Goal: Information Seeking & Learning: Learn about a topic

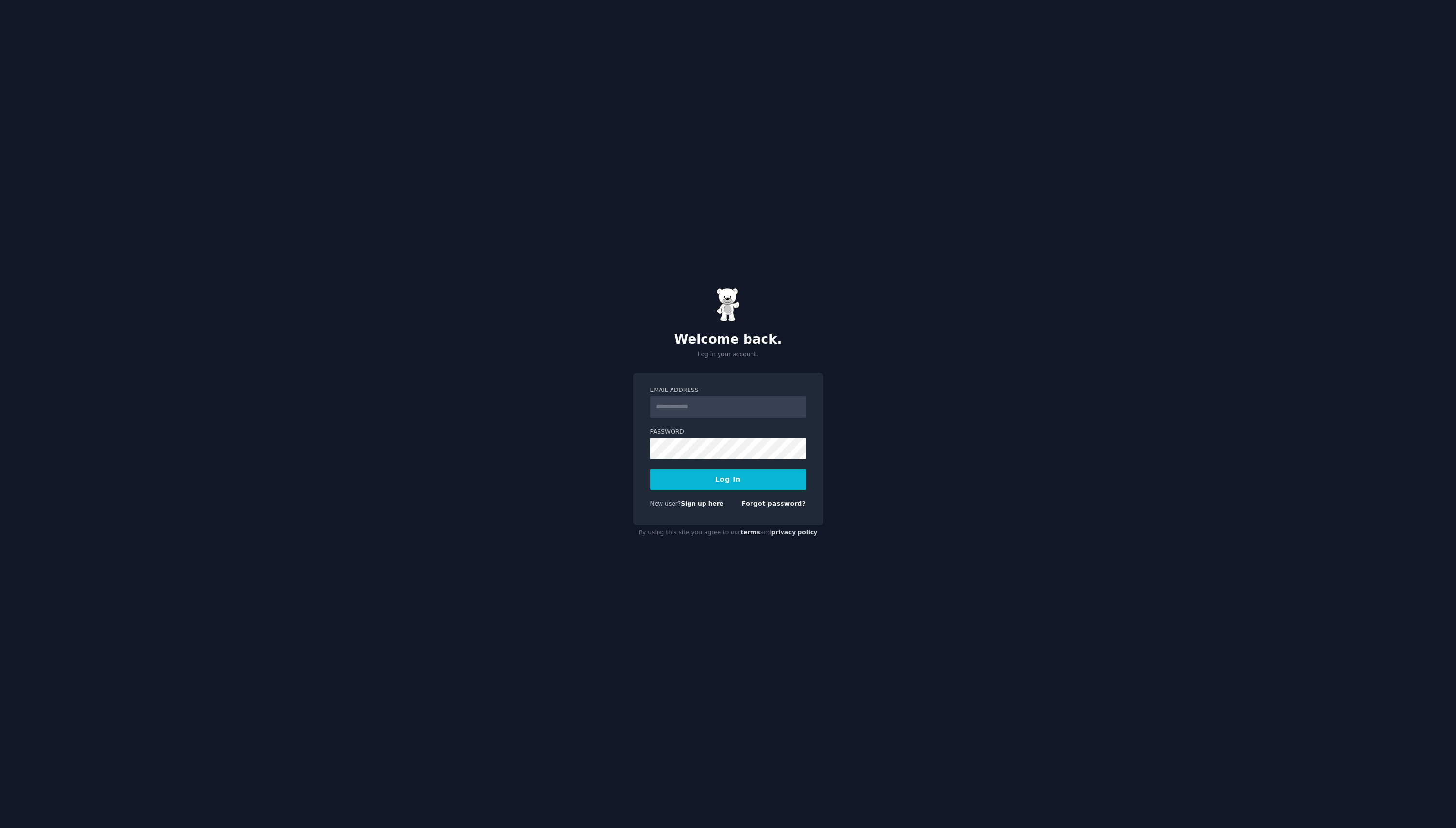
click at [749, 399] on input "Email Address" at bounding box center [728, 407] width 156 height 21
type input "**********"
click at [650, 470] on button "Log In" at bounding box center [728, 480] width 156 height 21
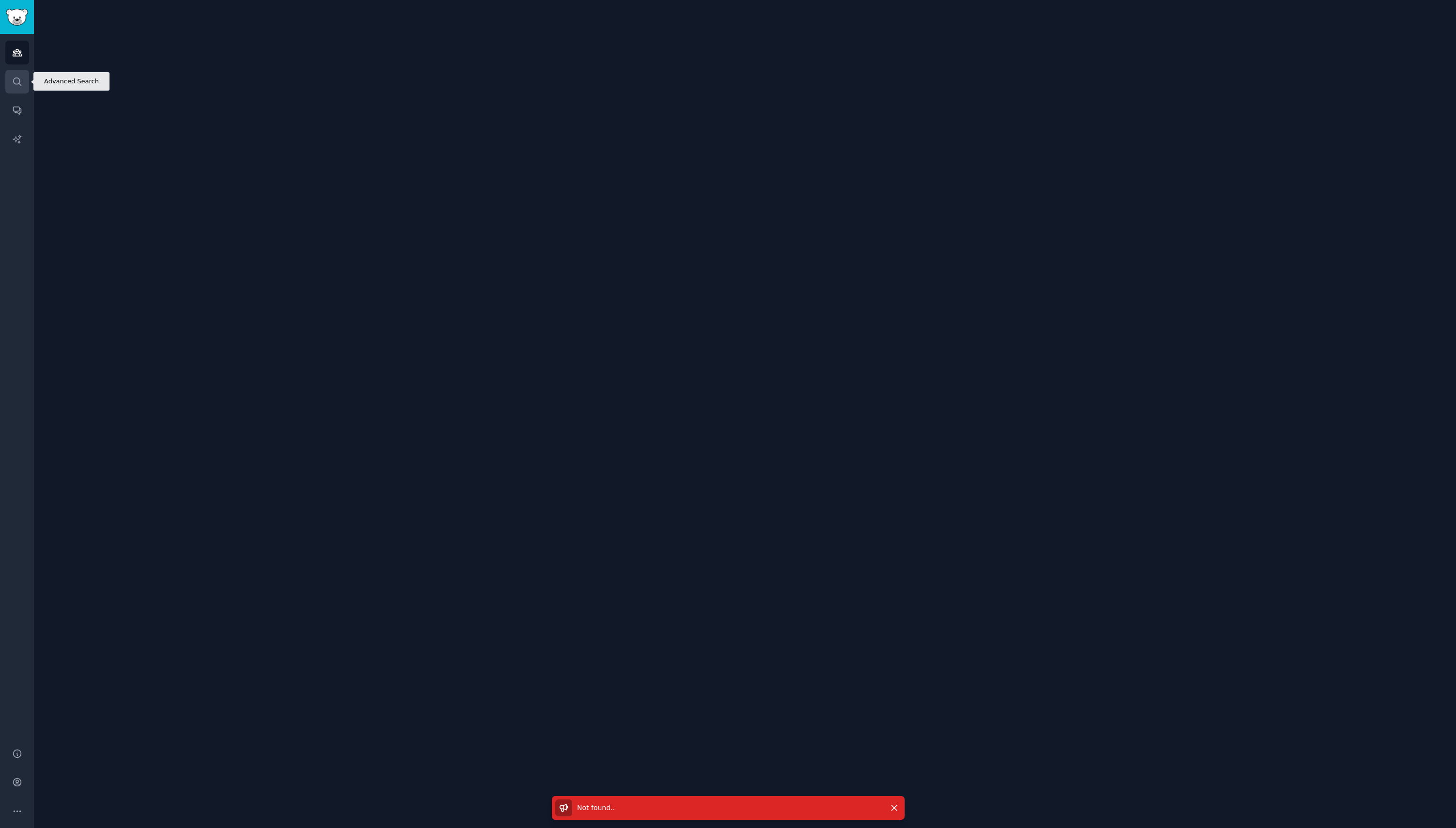
click at [19, 84] on icon "Sidebar" at bounding box center [17, 82] width 10 height 10
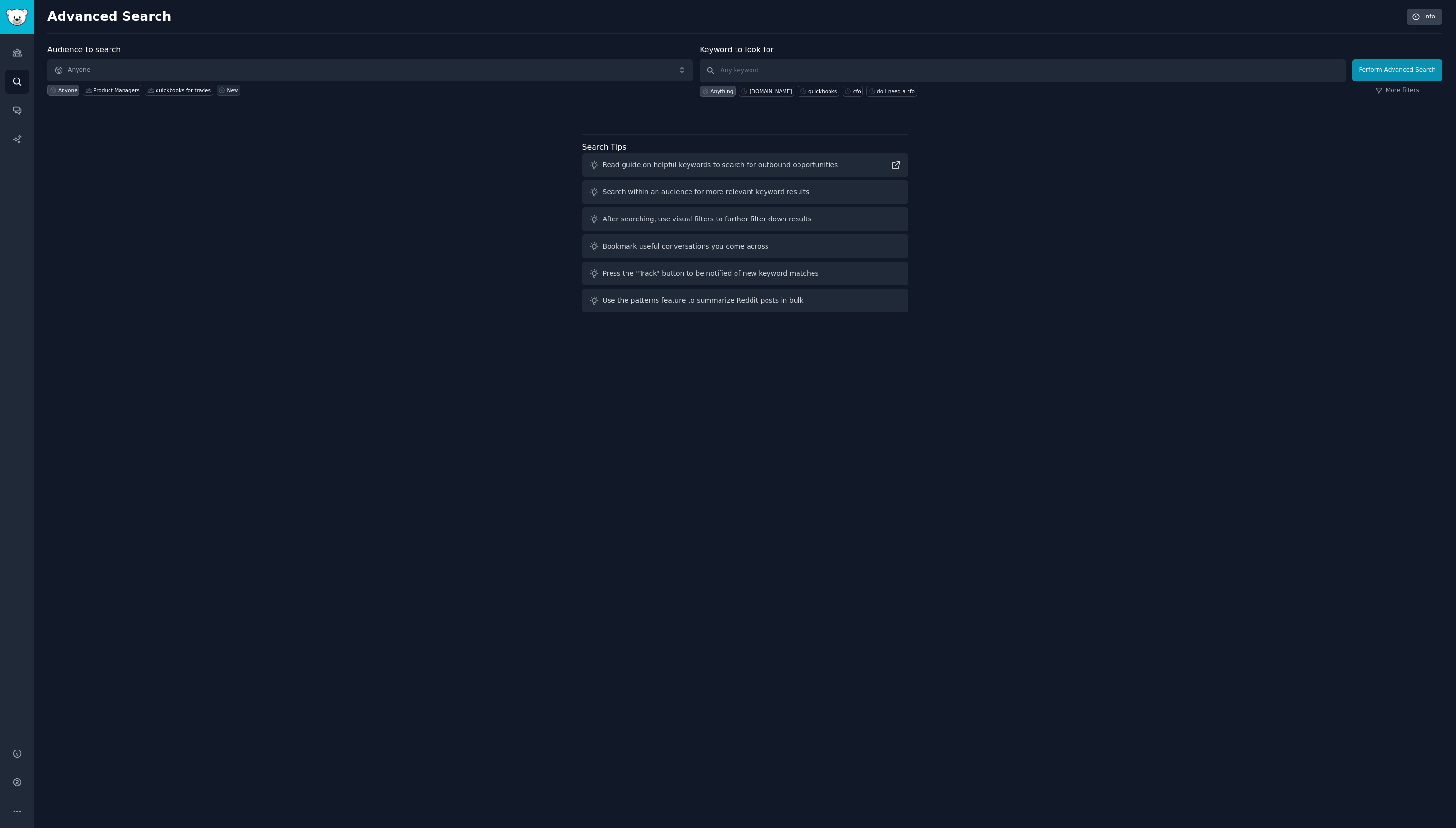
click at [227, 87] on div "New" at bounding box center [233, 90] width 11 height 7
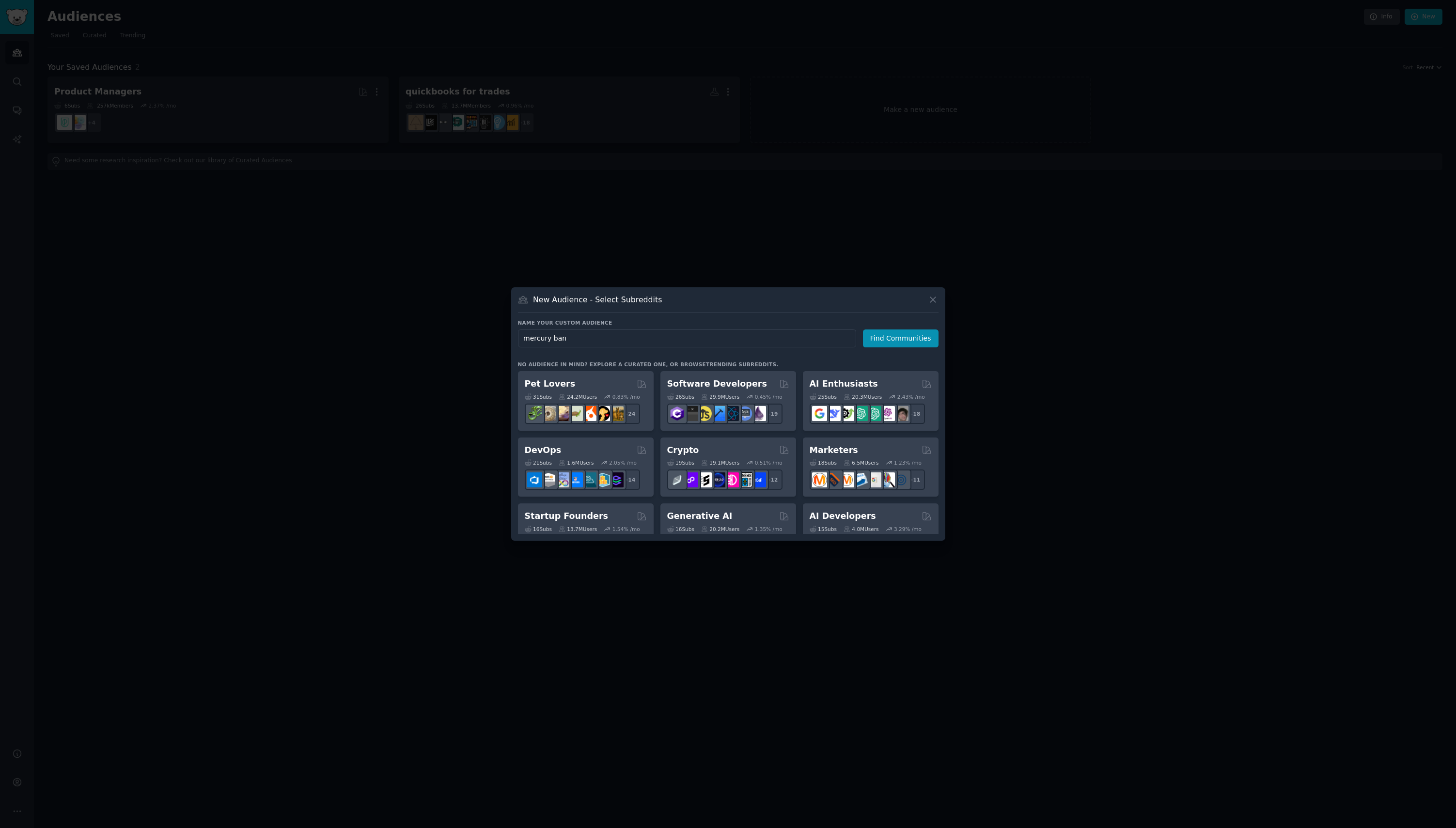
type input "mercury bank"
click button "Find Communities" at bounding box center [900, 338] width 75 height 18
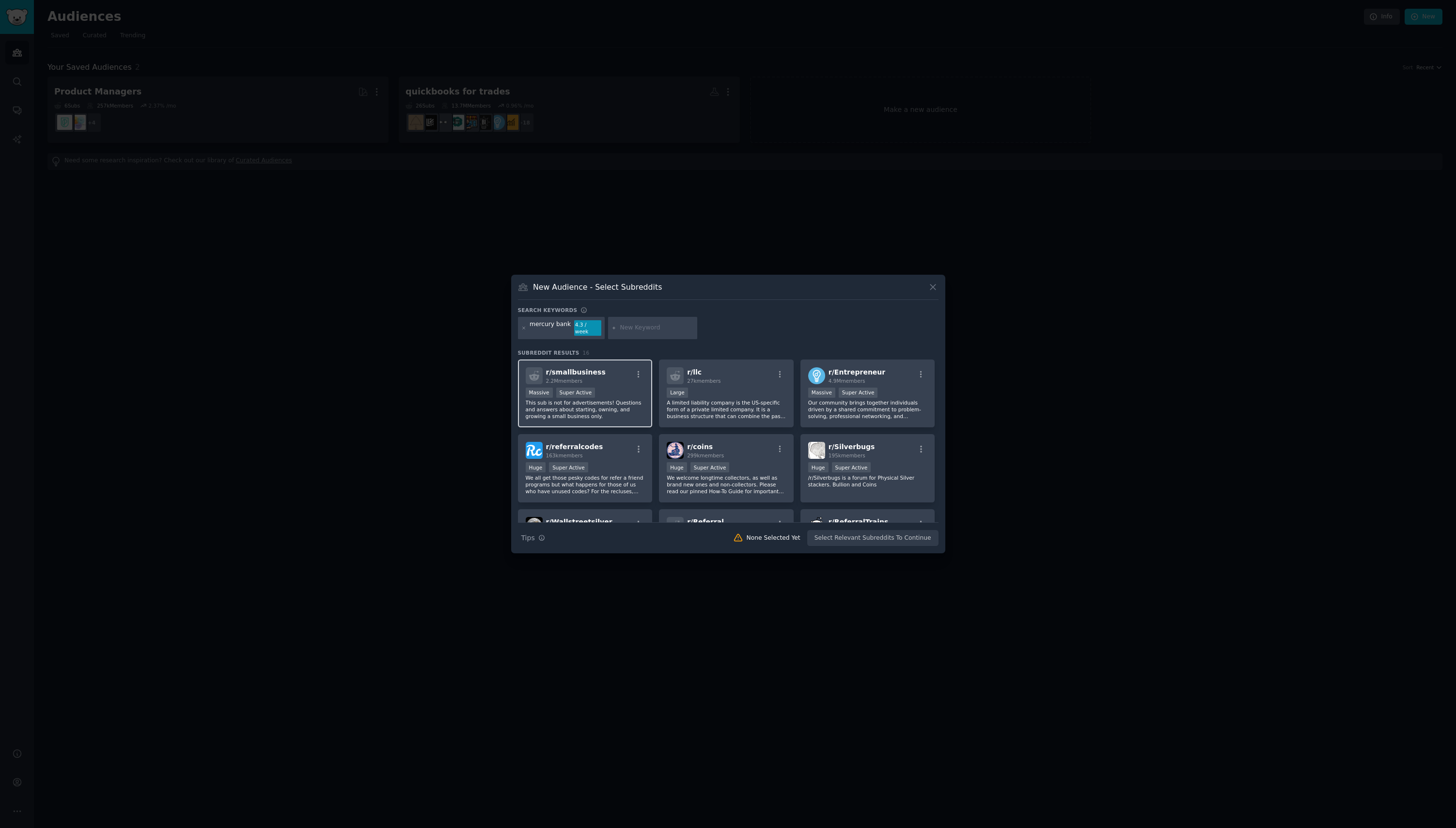
click at [617, 389] on div "Massive Super Active" at bounding box center [585, 393] width 119 height 12
click at [867, 401] on p "Our community brings together individuals driven by a shared commitment to prob…" at bounding box center [867, 410] width 119 height 21
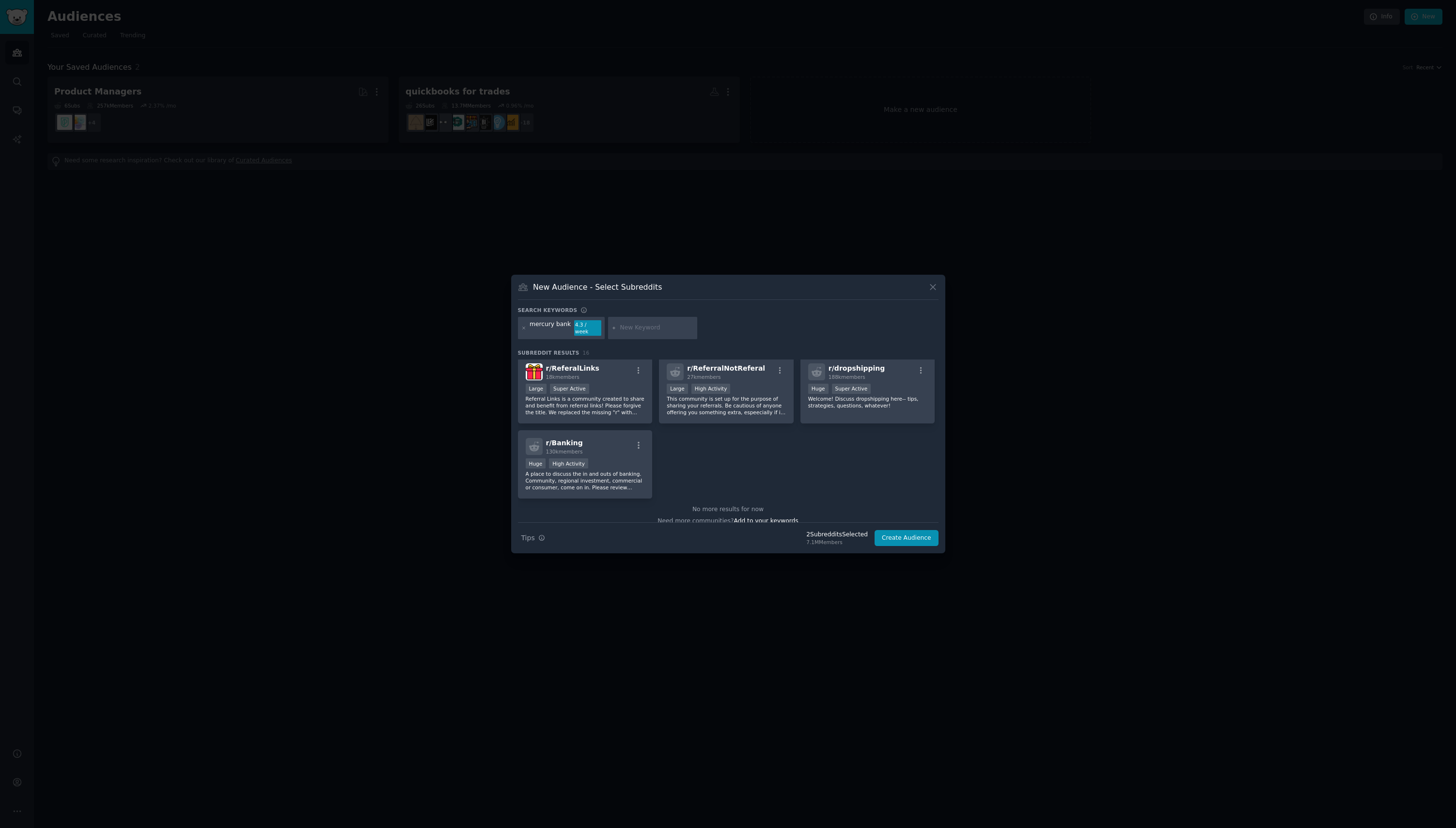
scroll to position [313, 0]
click at [612, 467] on p "A place to discuss the in and outs of banking. Community, regional investment, …" at bounding box center [585, 471] width 119 height 21
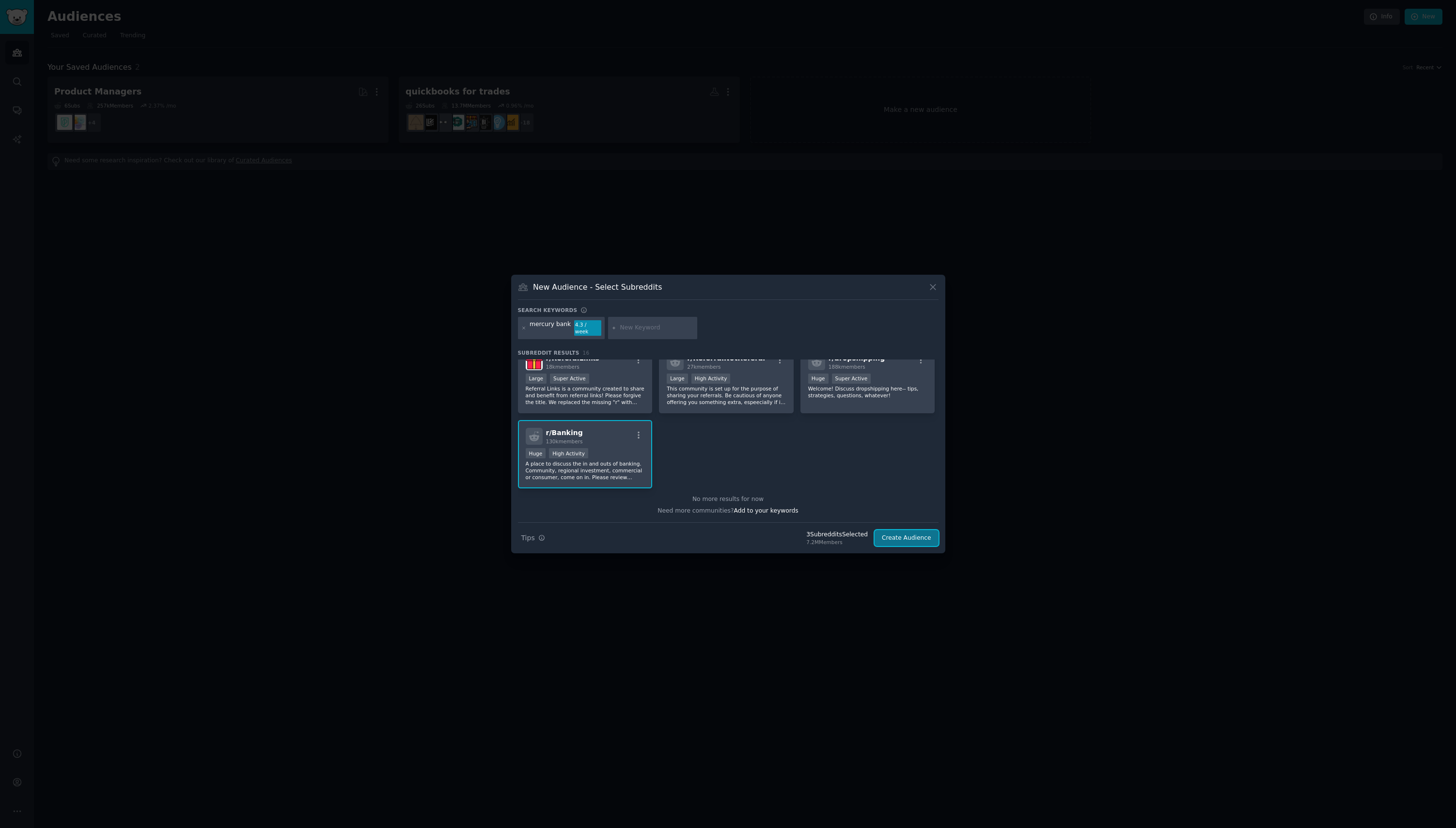
click at [909, 535] on button "Create Audience" at bounding box center [907, 538] width 64 height 17
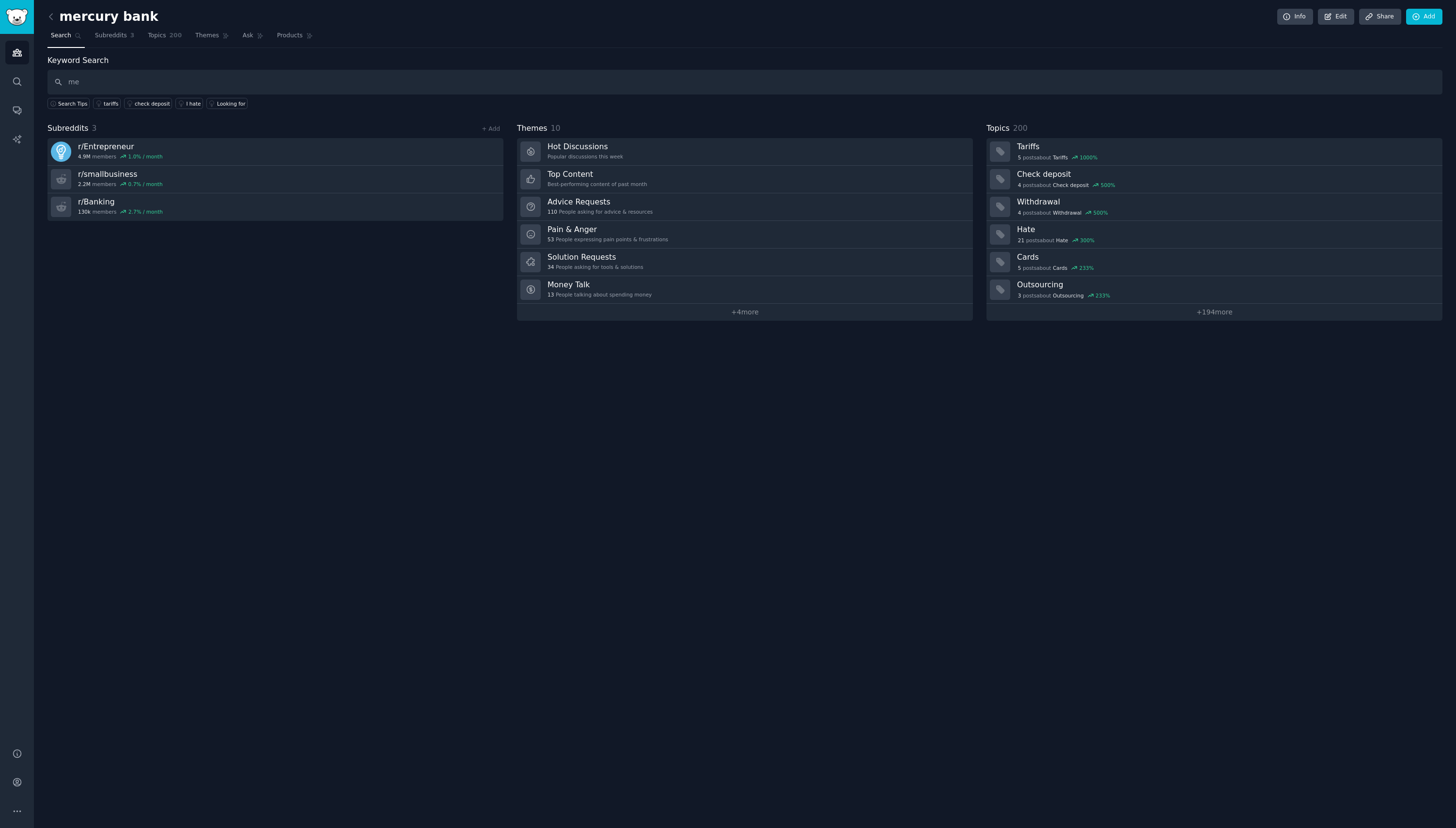
type input "m"
type input "mercury bank"
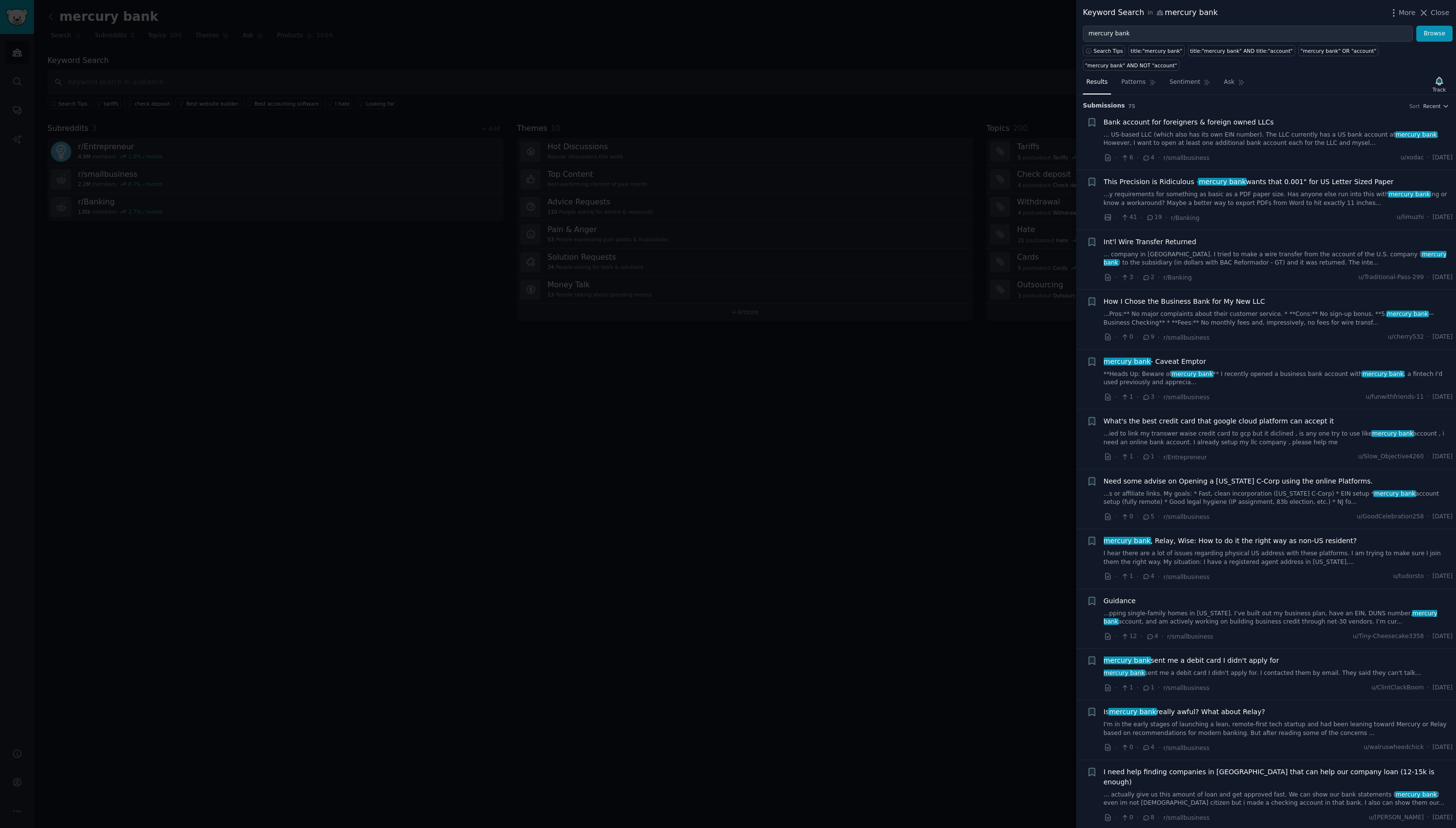
click at [1305, 200] on link "...y requirements for something as basic as a PDF paper size. Has anyone else r…" at bounding box center [1278, 199] width 349 height 17
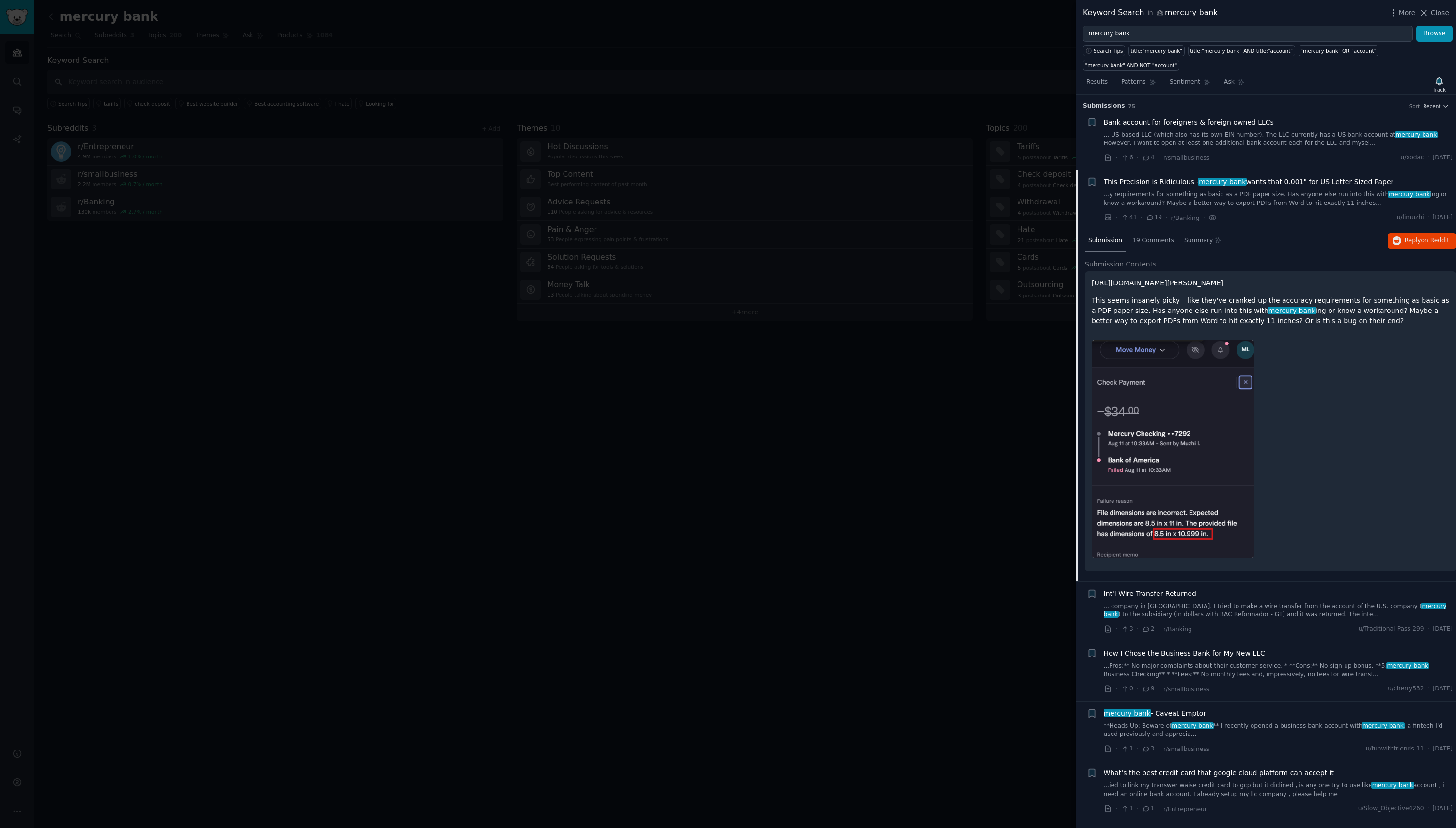
scroll to position [75, 0]
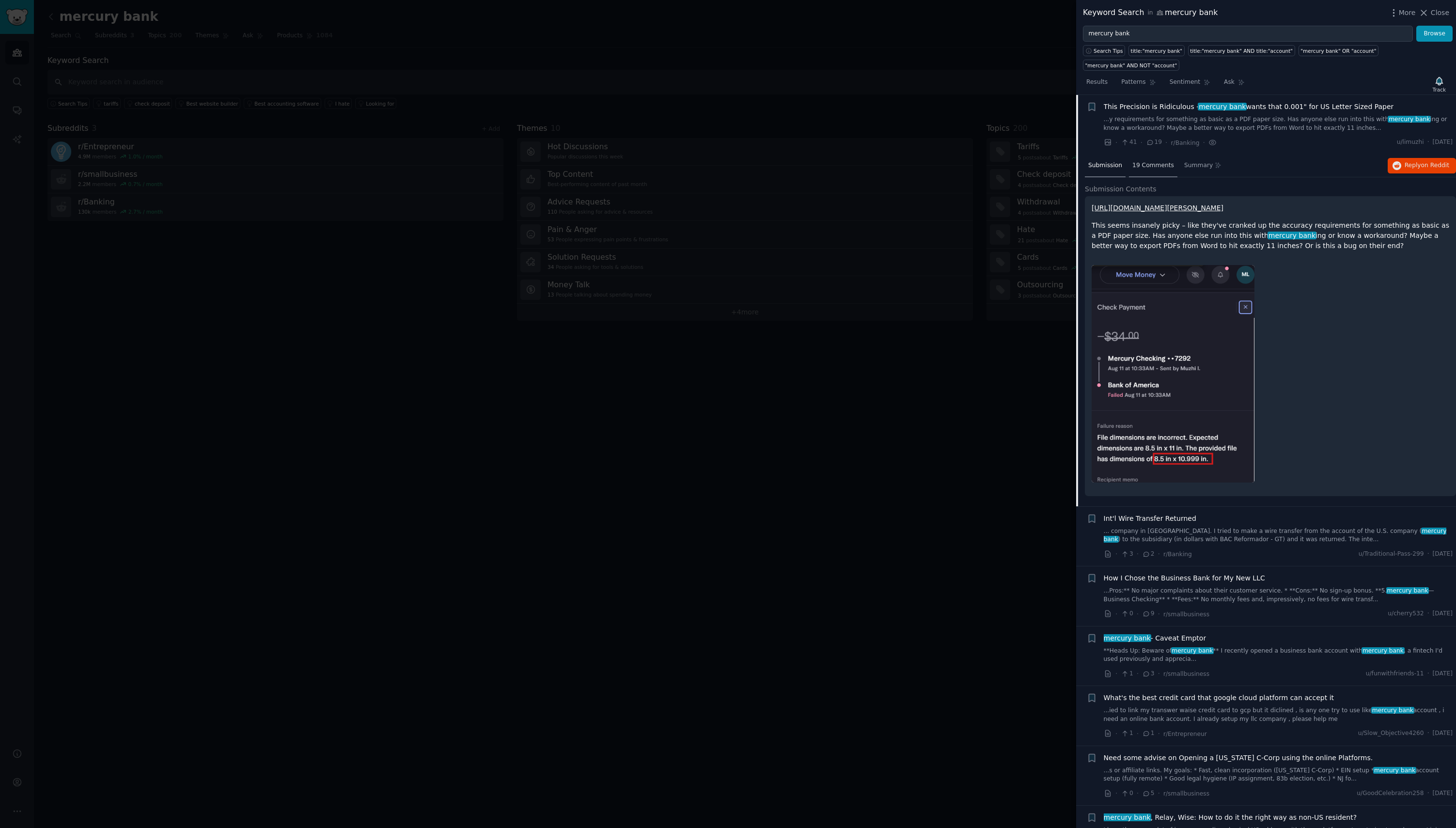
click at [1166, 168] on span "19 Comments" at bounding box center [1152, 165] width 42 height 9
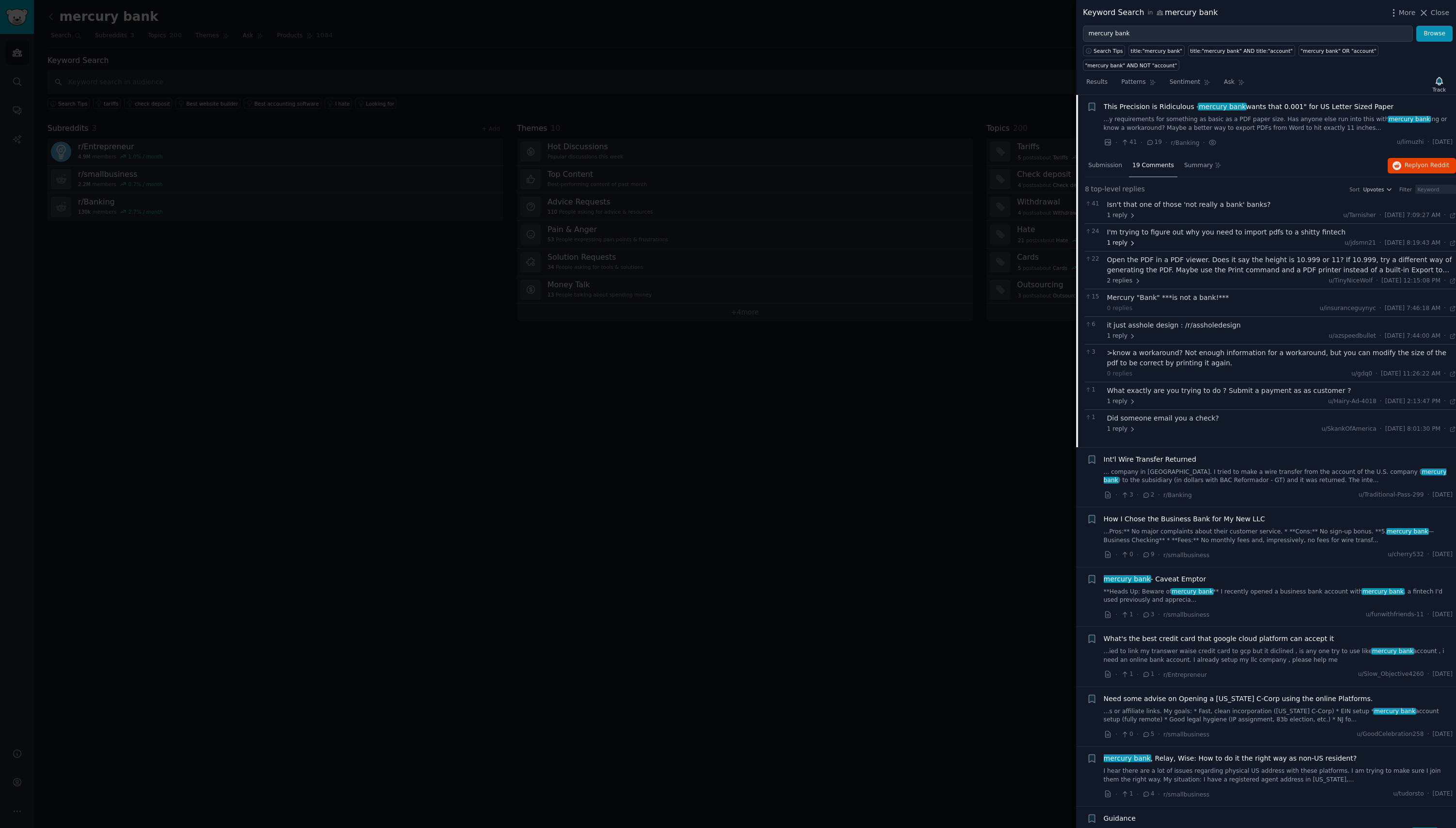
click at [1117, 240] on span "1 reply" at bounding box center [1121, 243] width 29 height 9
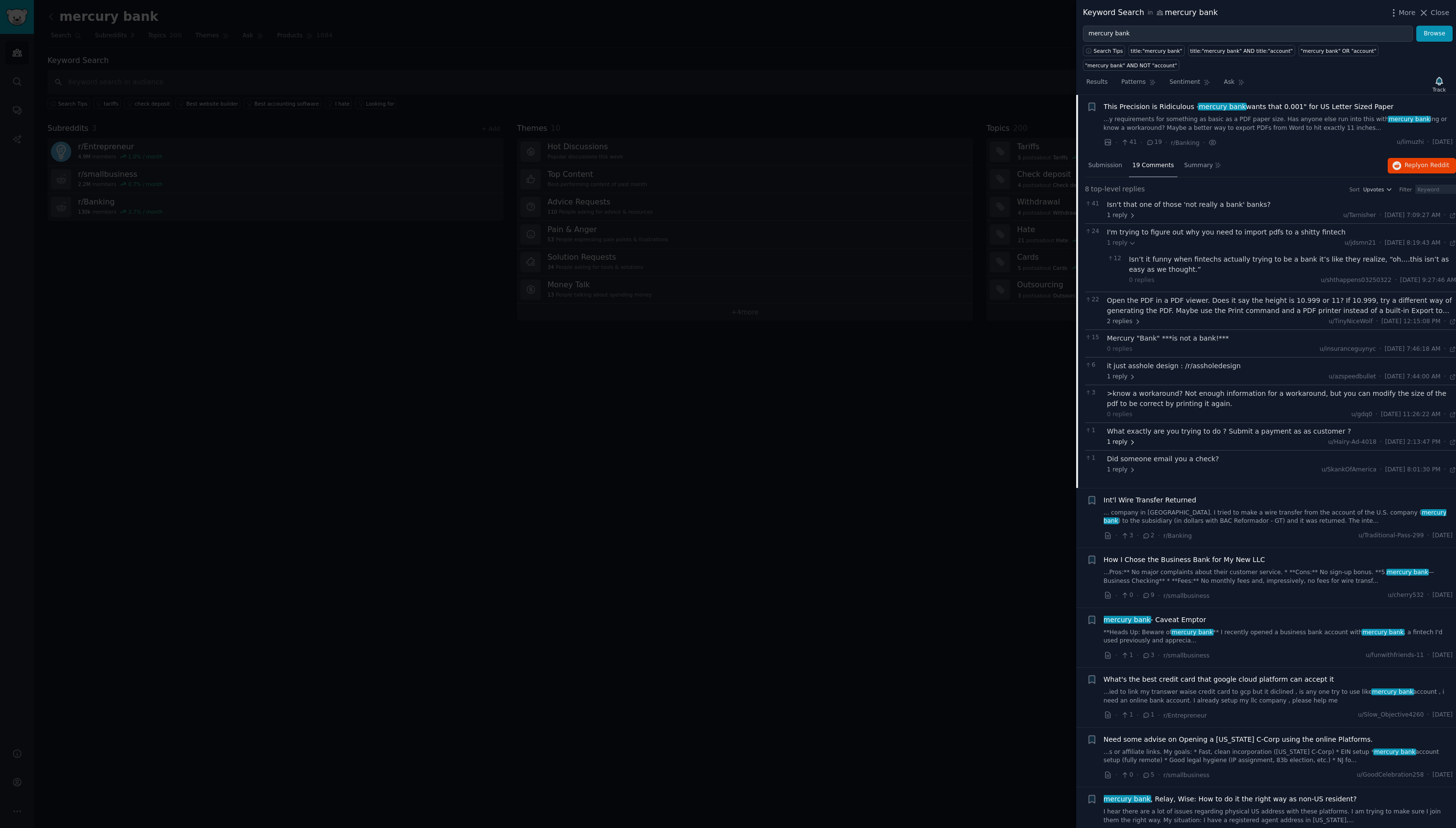
click at [1123, 440] on span "1 reply" at bounding box center [1121, 442] width 29 height 9
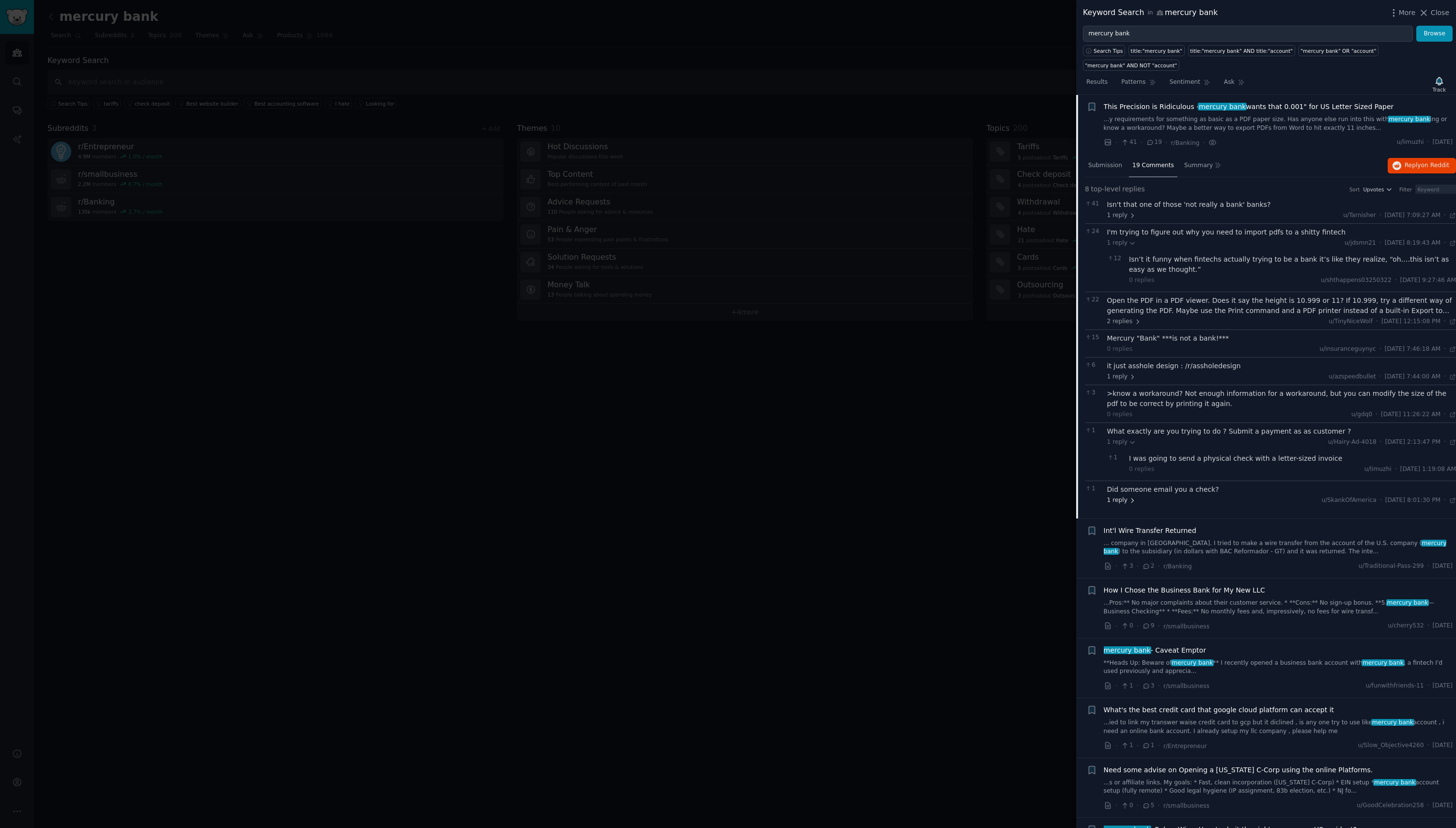
click at [1115, 504] on span "1 reply" at bounding box center [1121, 500] width 29 height 9
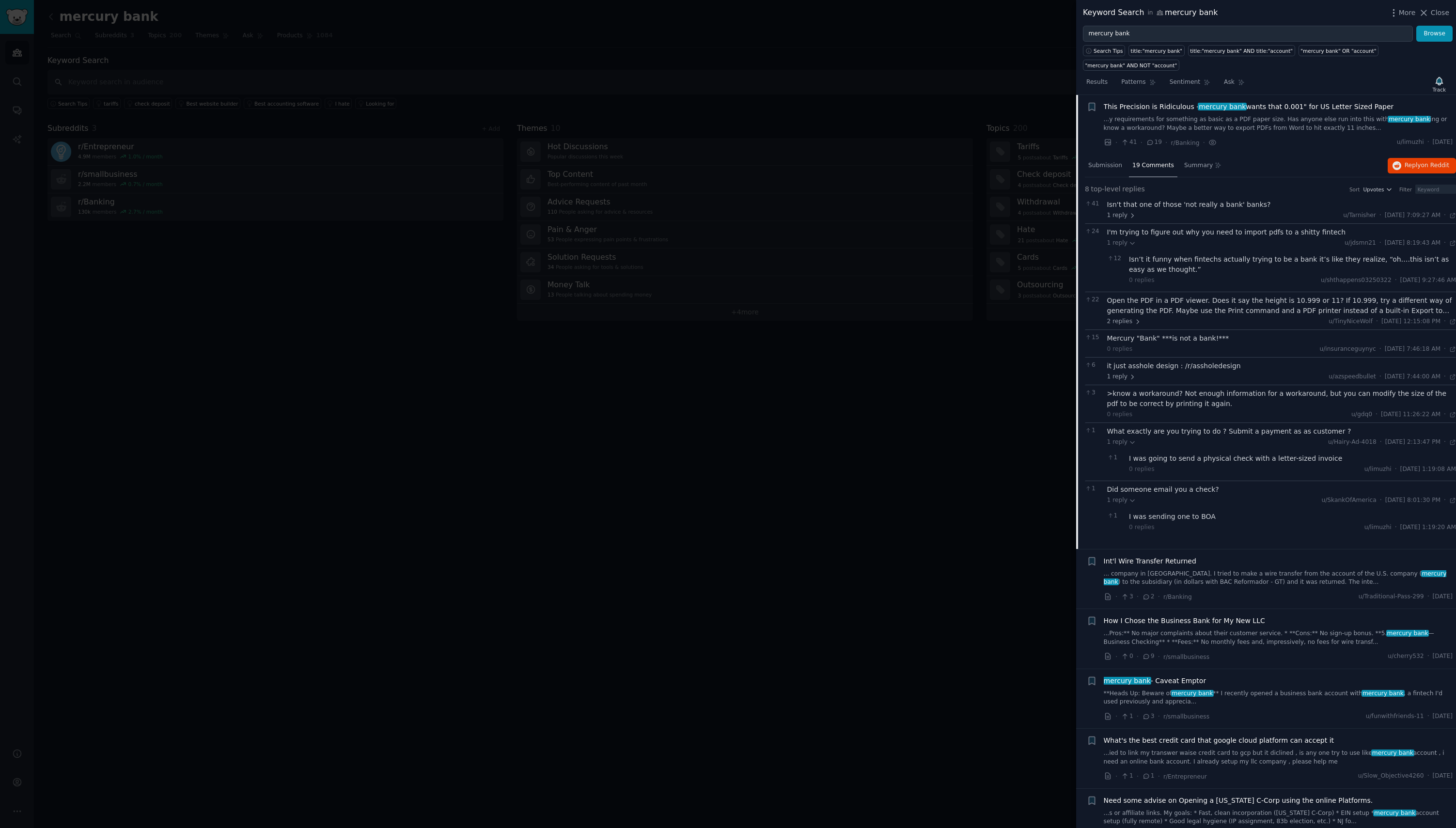
click at [1247, 700] on link "**Heads Up: Beware of mercury bank ** I recently opened a business bank account…" at bounding box center [1278, 698] width 349 height 17
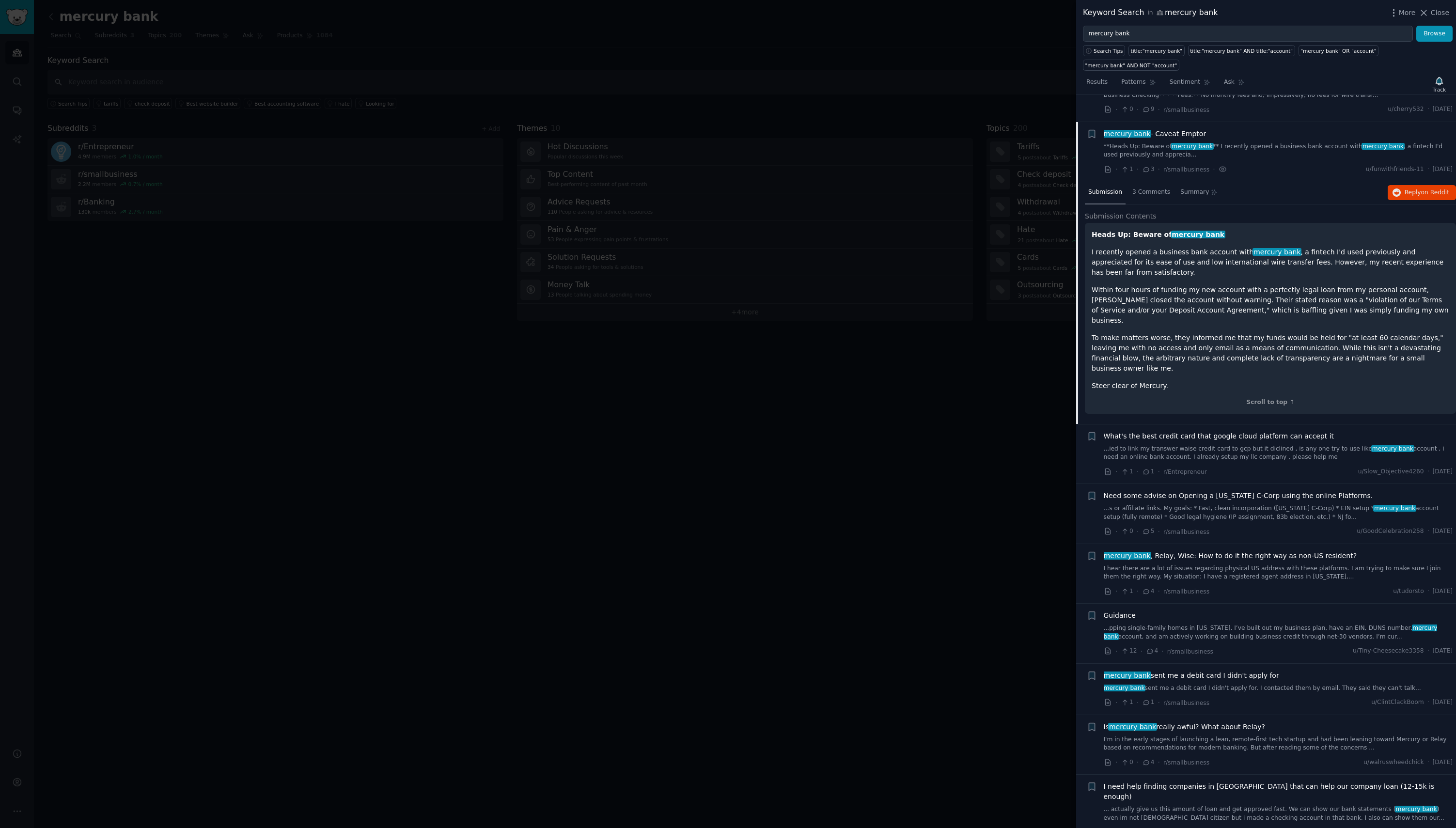
scroll to position [255, 0]
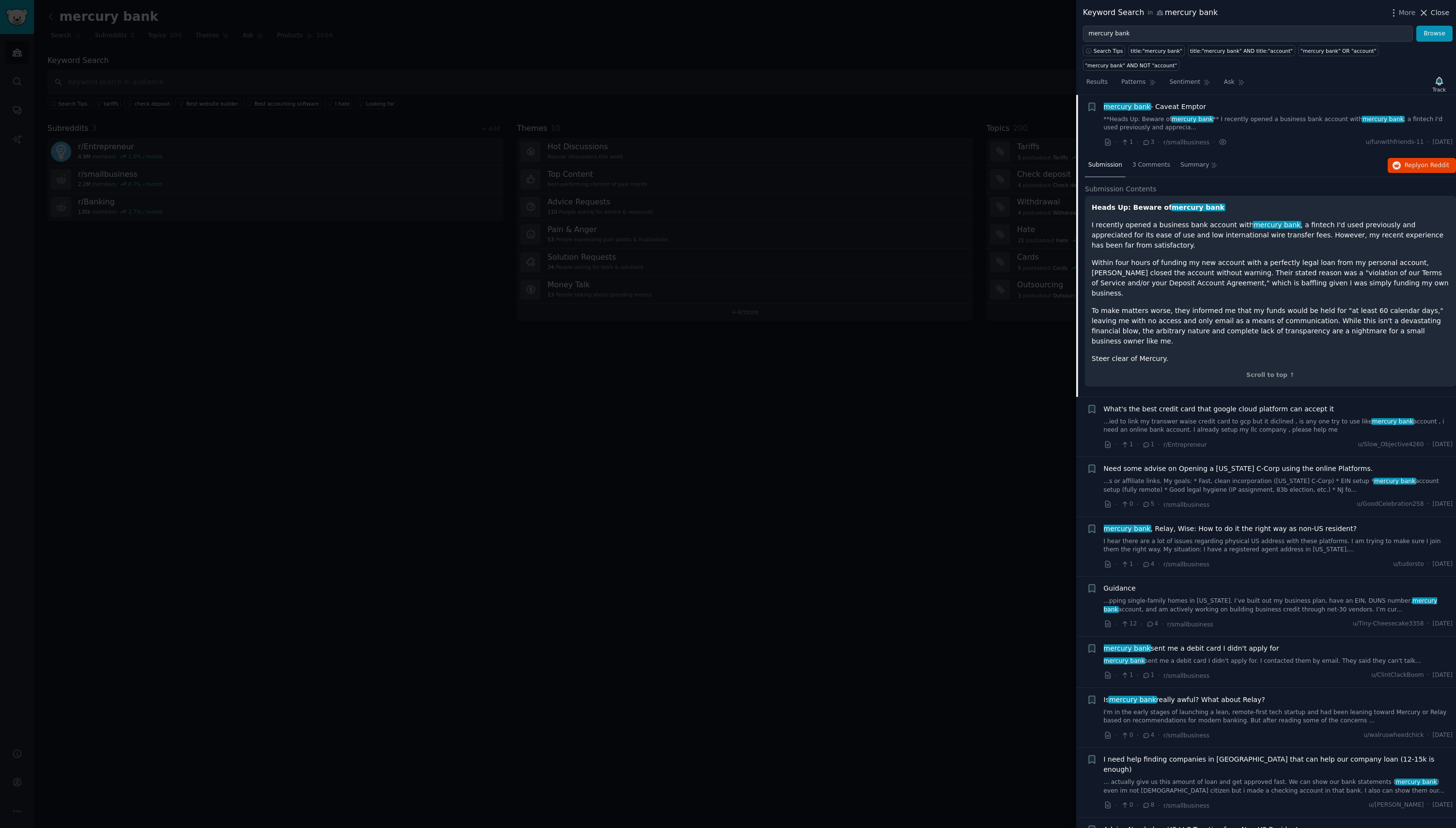
click at [1440, 14] on span "Close" at bounding box center [1439, 13] width 18 height 10
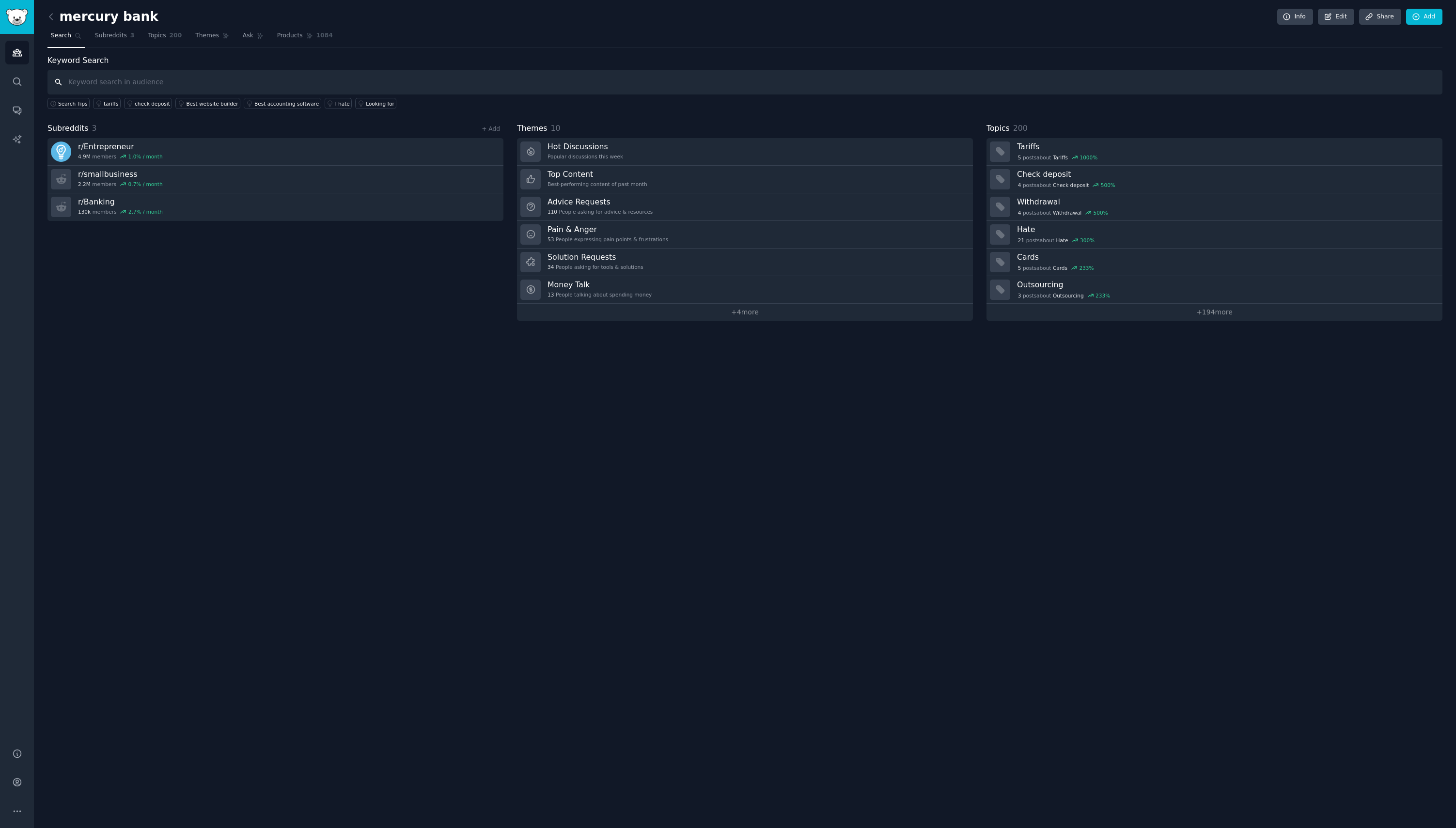
click at [140, 85] on input "text" at bounding box center [745, 82] width 1395 height 25
type input "invoice"
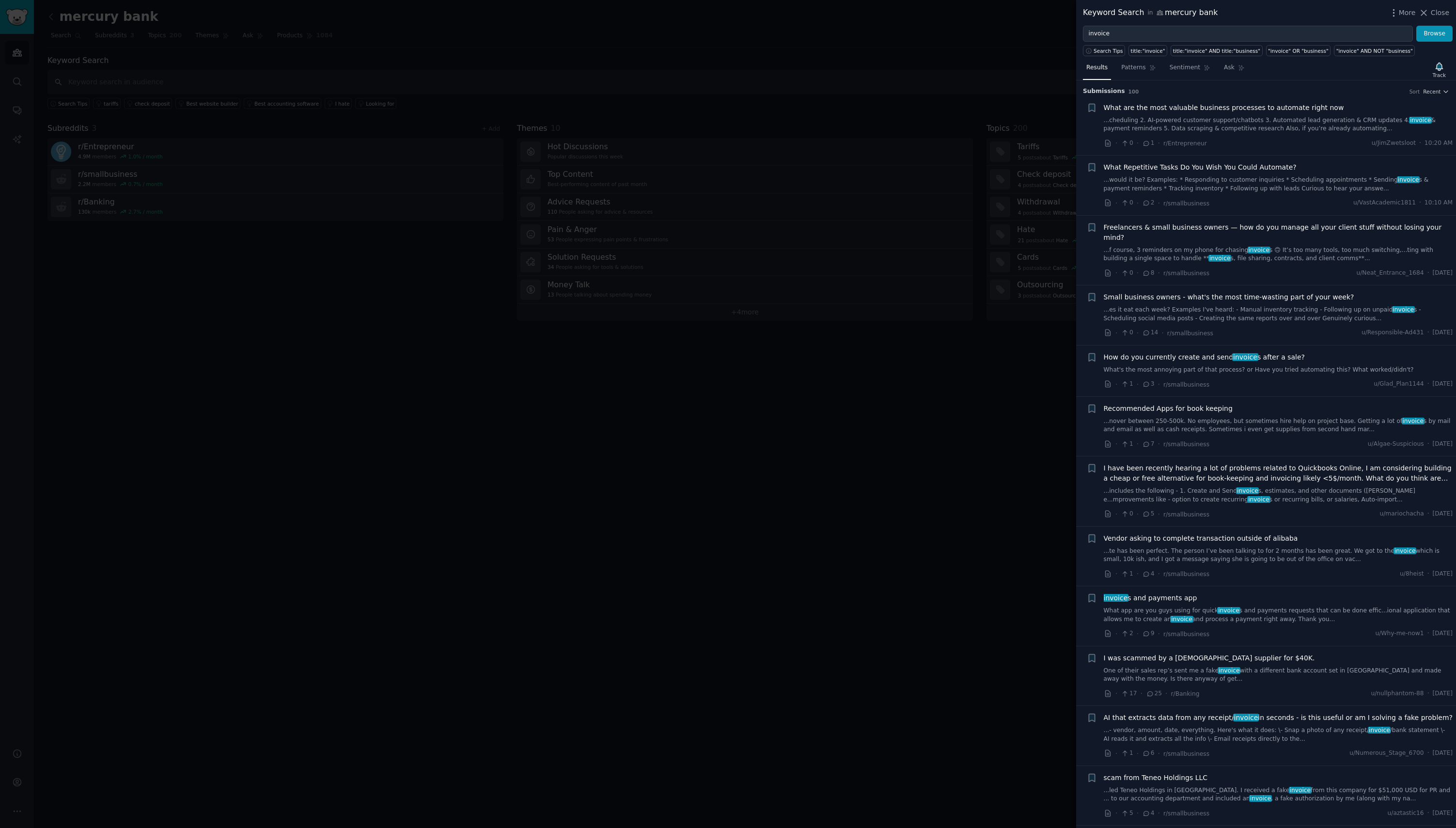
click at [1184, 184] on link "...would it be? Examples: * Responding to customer inquiries * Scheduling appoi…" at bounding box center [1278, 184] width 349 height 17
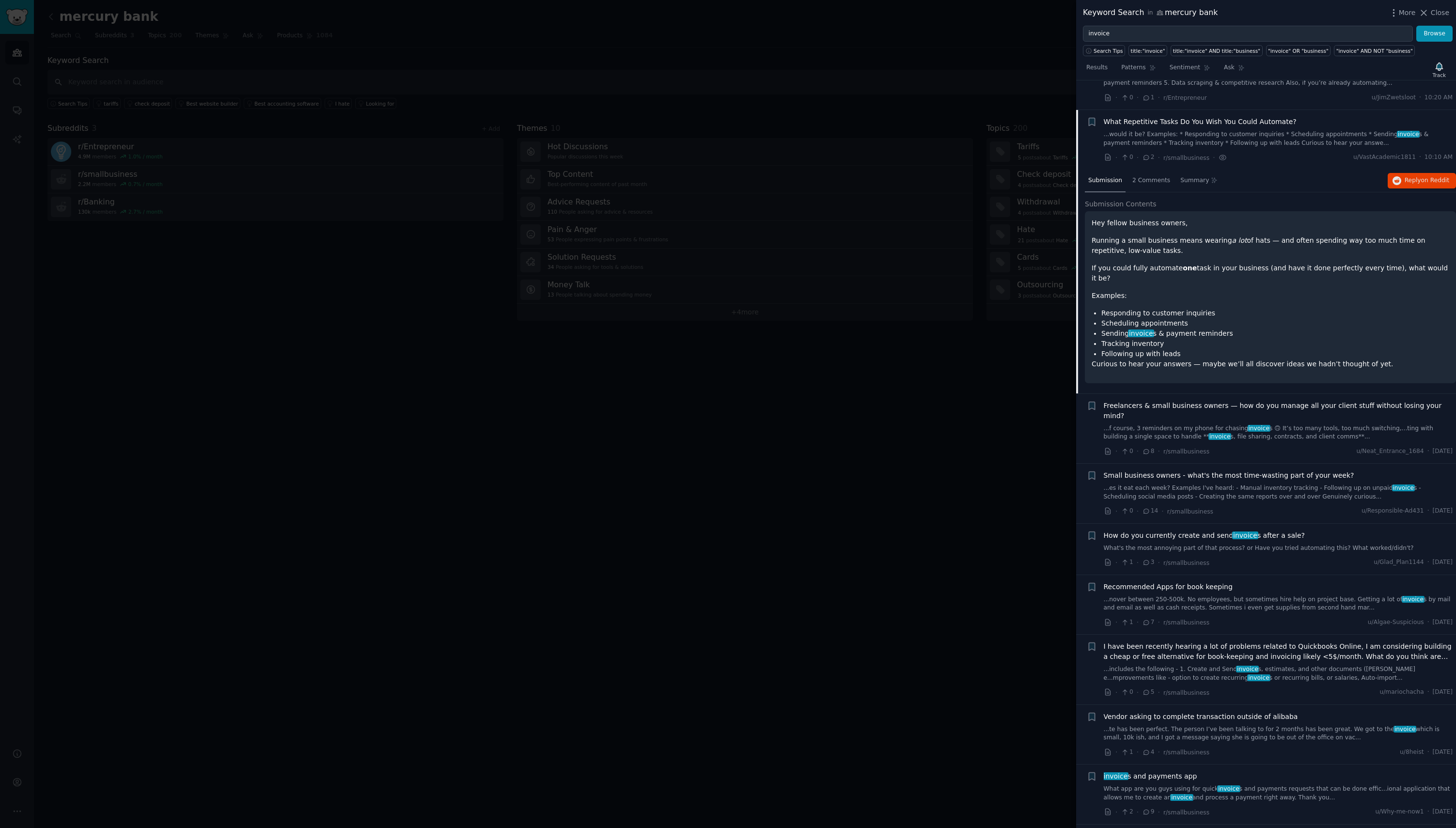
scroll to position [75, 0]
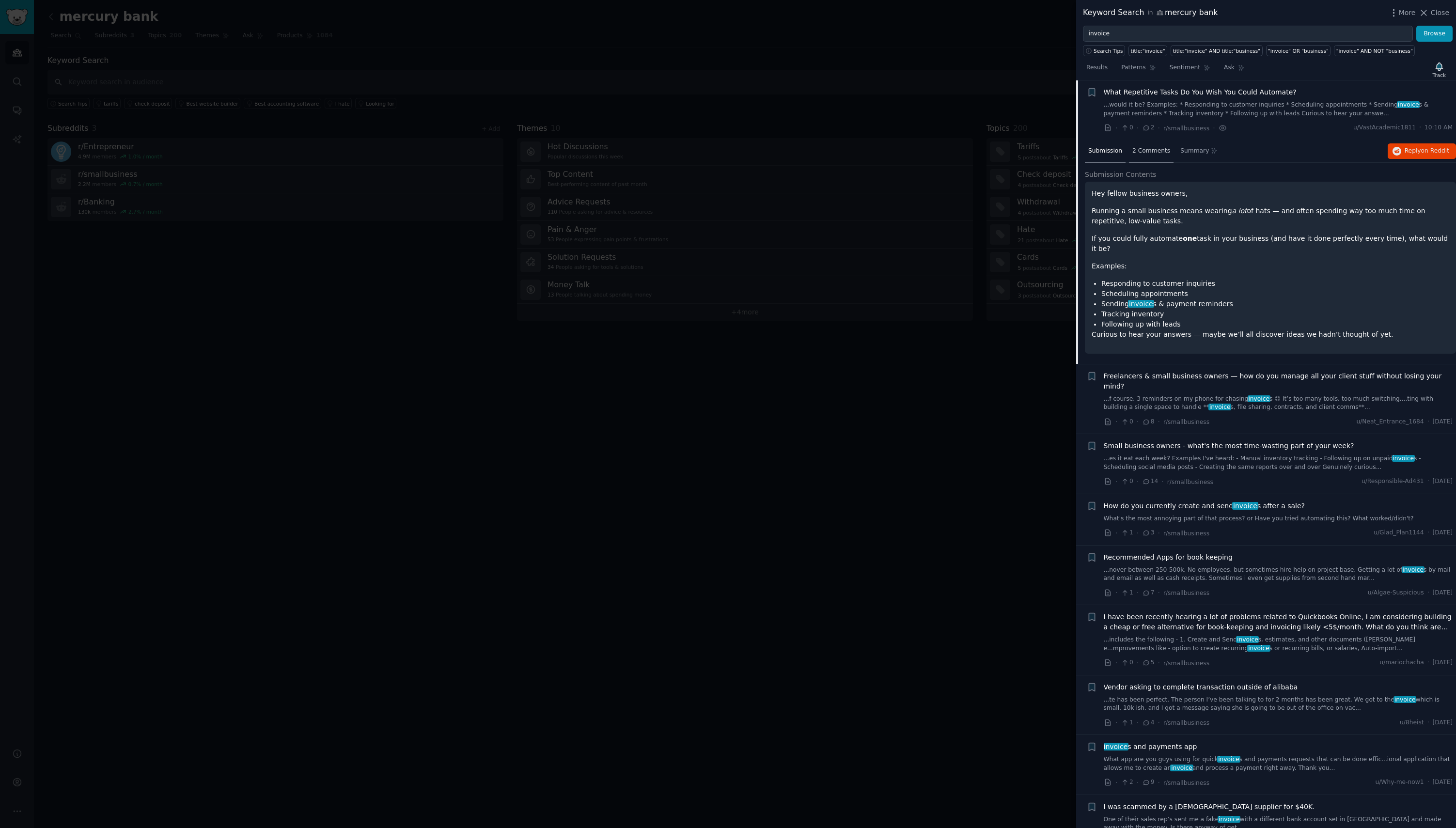
click at [1148, 157] on div "2 Comments" at bounding box center [1151, 151] width 45 height 23
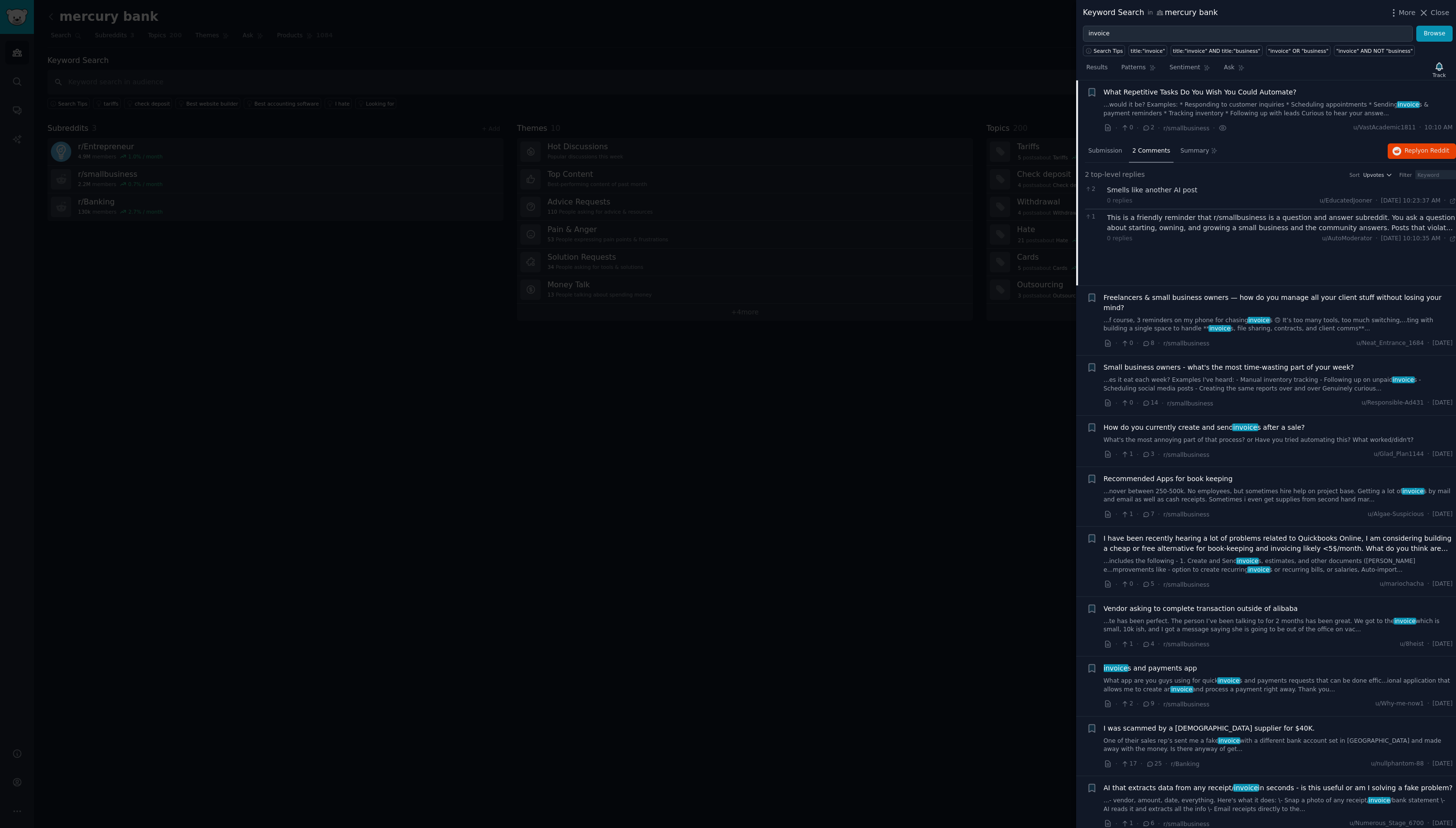
click at [1244, 316] on link "...f course, 3 reminders on my phone for chasing invoice s 🙃 It’s too many tool…" at bounding box center [1278, 325] width 349 height 17
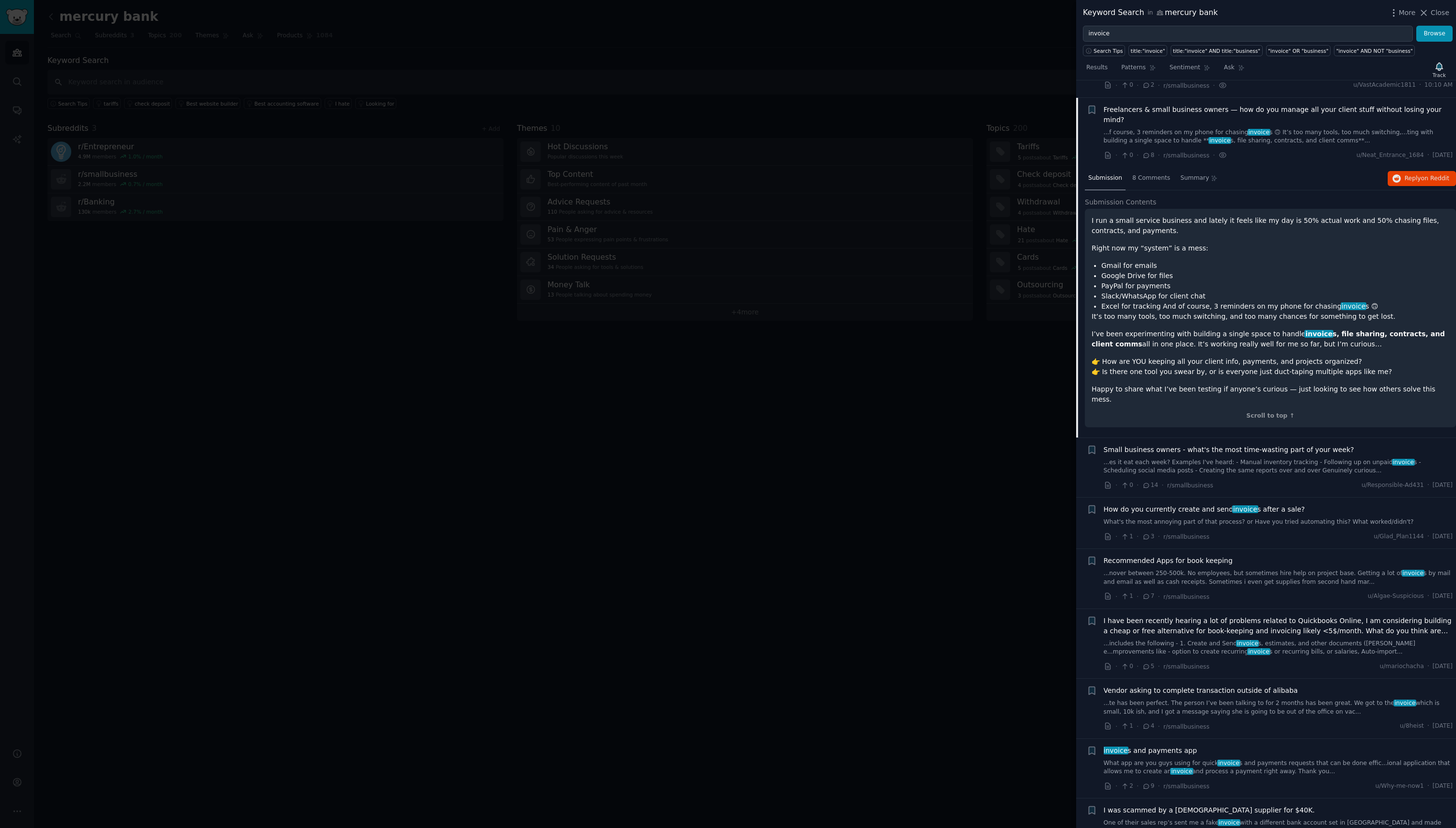
scroll to position [135, 0]
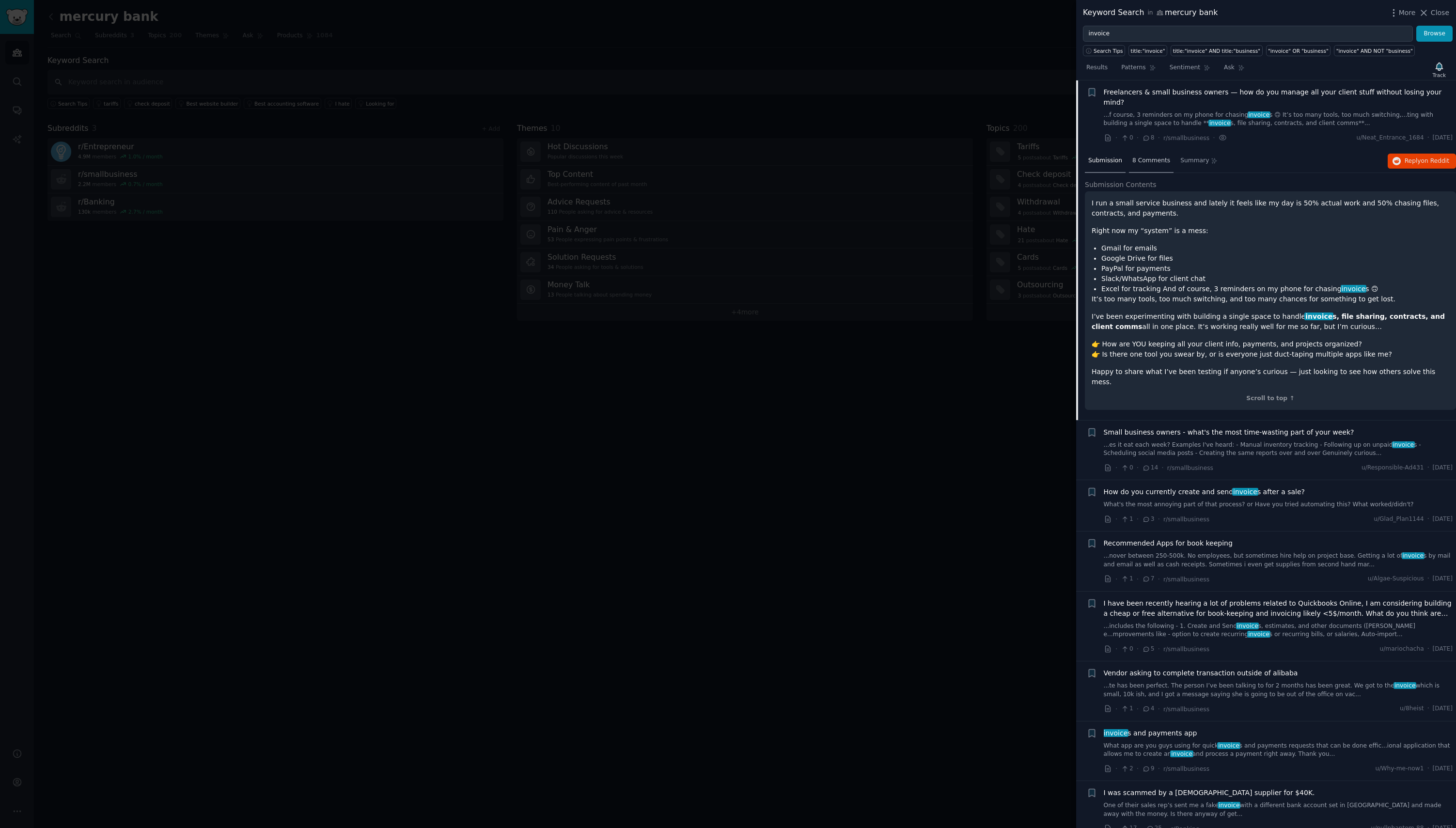
click at [1156, 156] on span "8 Comments" at bounding box center [1151, 160] width 38 height 9
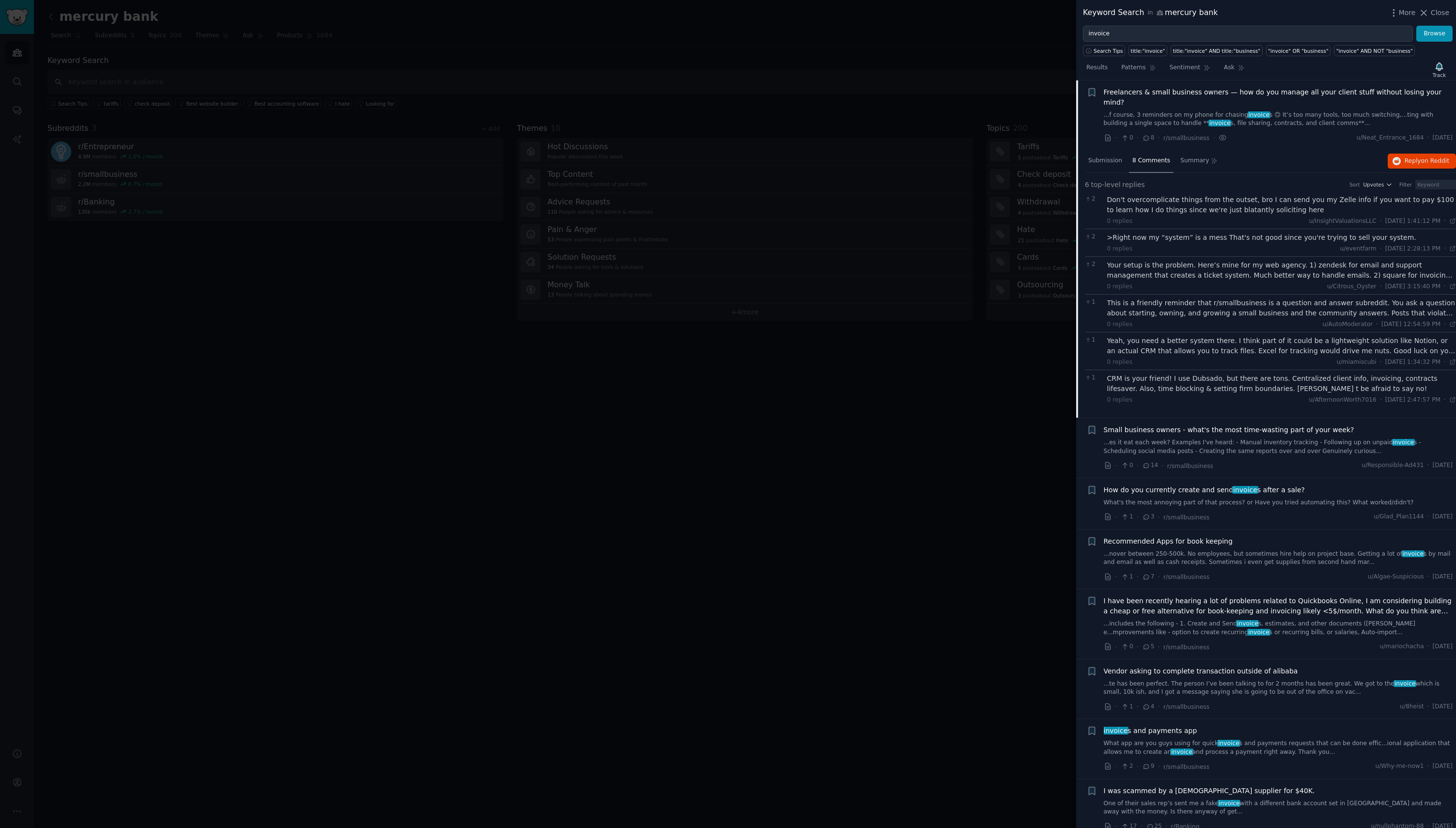
click at [1120, 243] on div "2 >Right now my “system” is a mess That's not good since you're trying to sell …" at bounding box center [1270, 243] width 371 height 27
click at [1277, 438] on link "...es it eat each week? Examples I've heard: - Manual inventory tracking - Foll…" at bounding box center [1278, 447] width 349 height 17
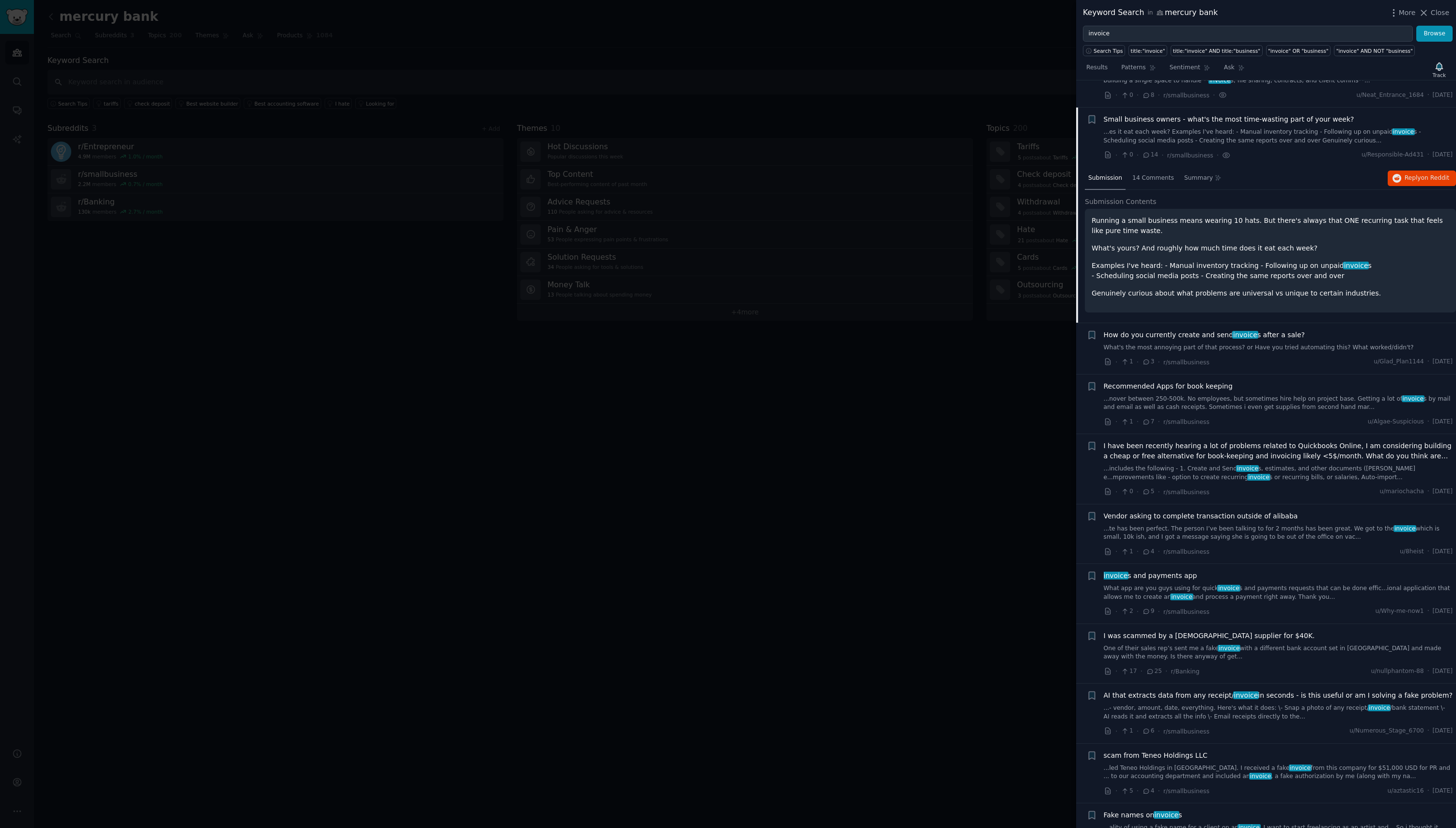
scroll to position [195, 0]
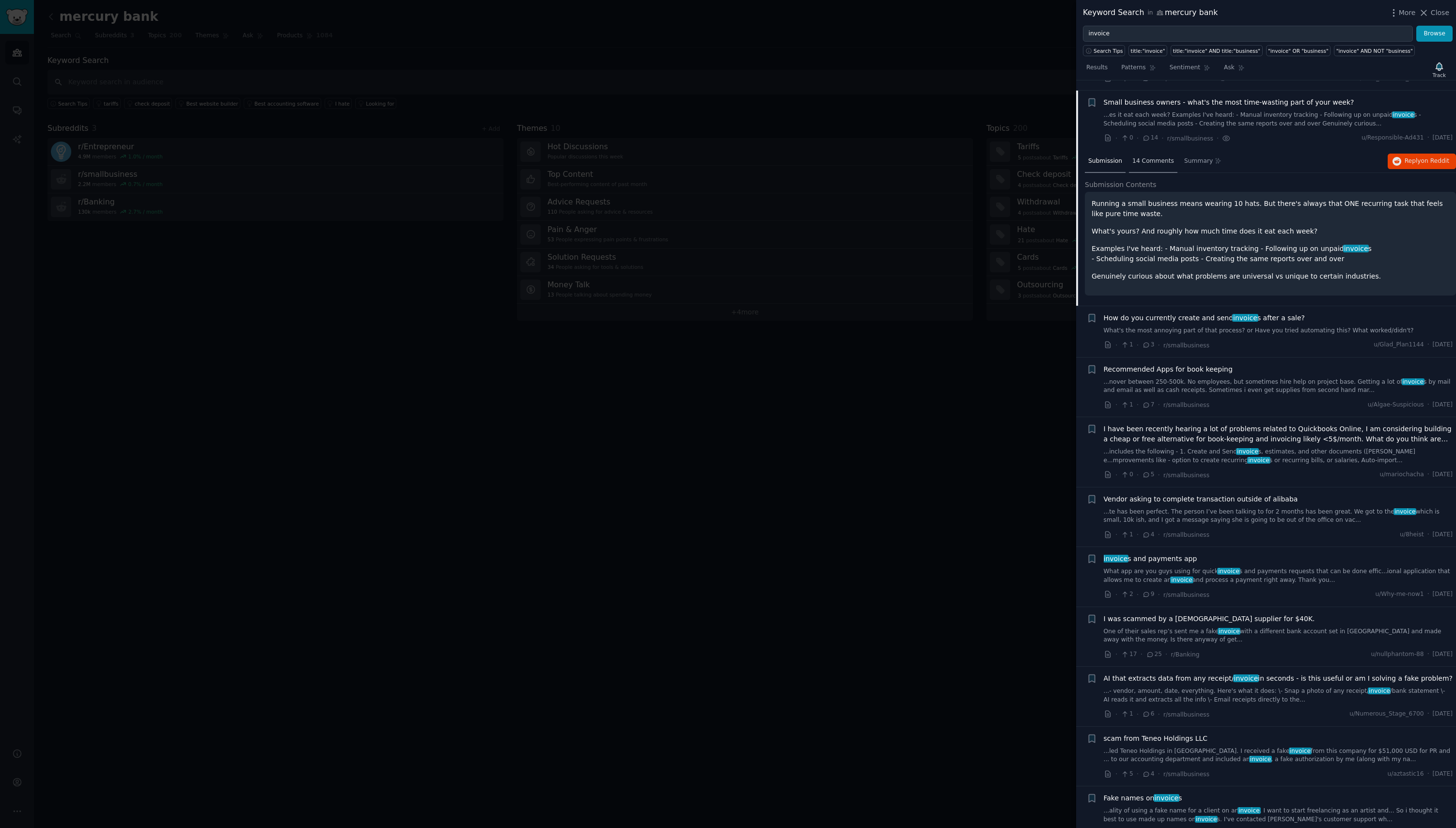
click at [1151, 157] on span "14 Comments" at bounding box center [1152, 161] width 42 height 9
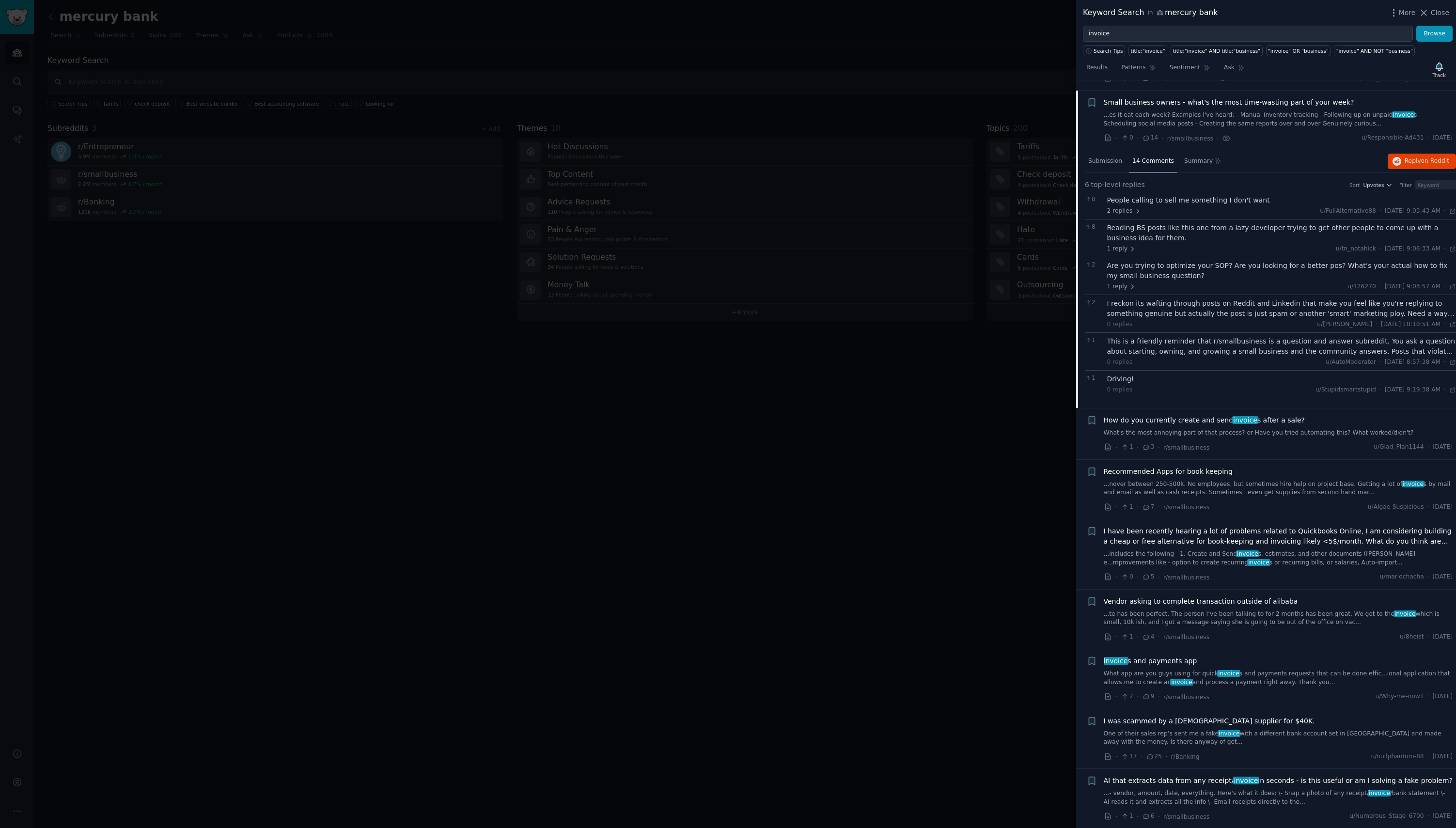
click at [1149, 443] on span "3" at bounding box center [1147, 447] width 12 height 9
click at [1160, 429] on link "What's the most annoying part of that process? or Have you tried automating thi…" at bounding box center [1278, 433] width 349 height 9
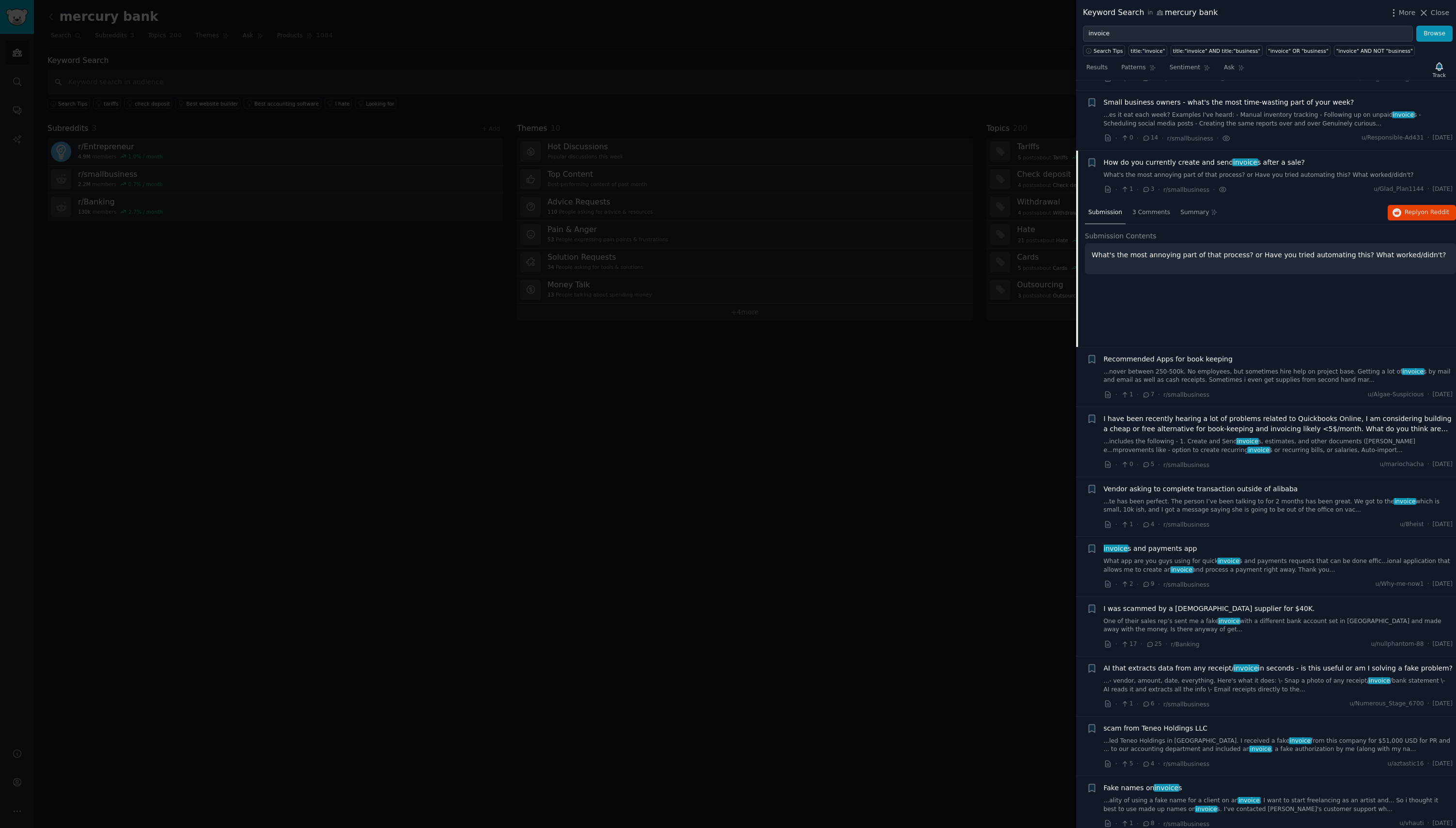
scroll to position [255, 0]
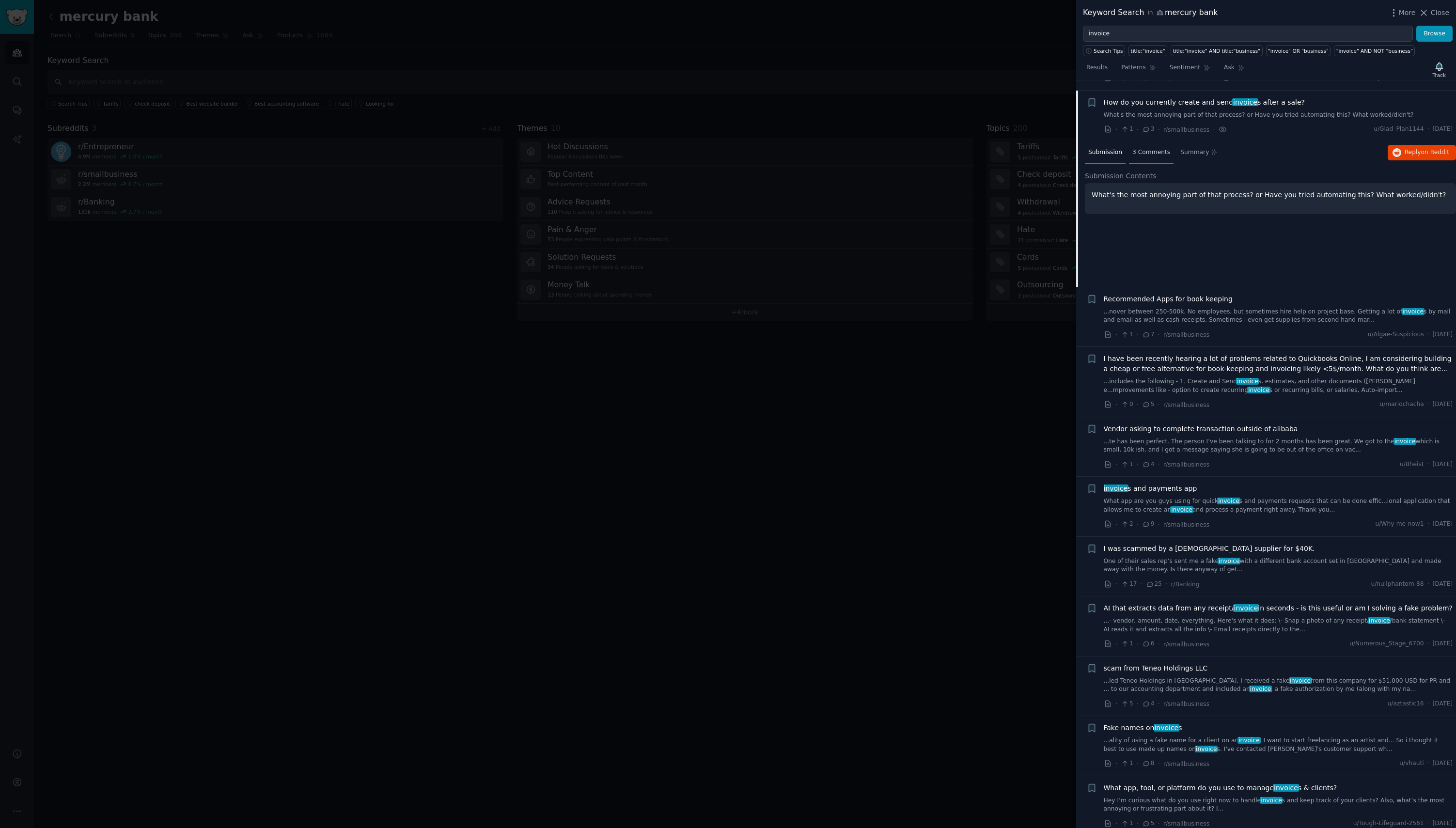
click at [1159, 148] on div "3 Comments" at bounding box center [1151, 153] width 45 height 23
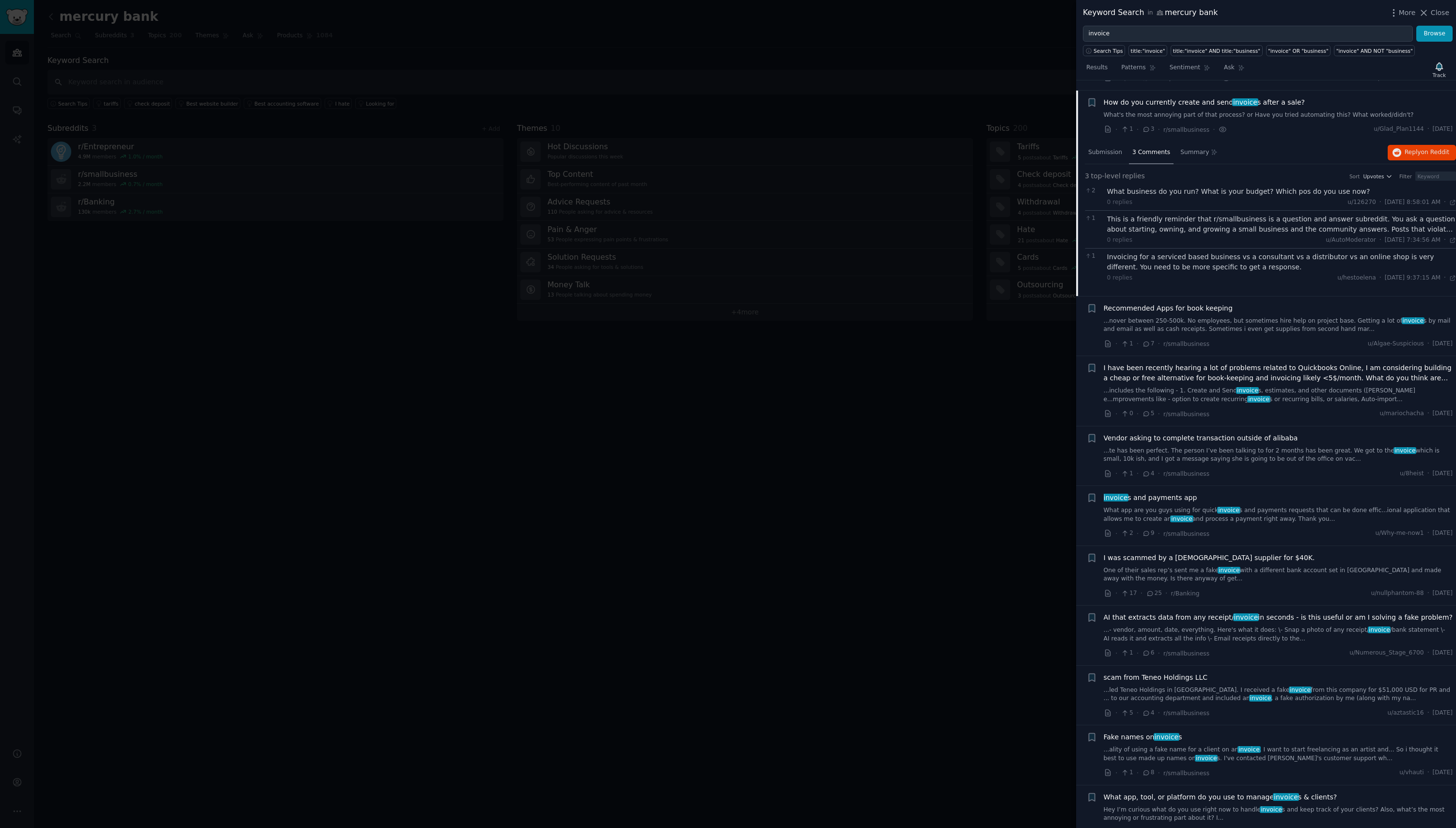
click at [1290, 518] on div "invoice s and payments app What app are you guys using for quick invoice s and …" at bounding box center [1278, 516] width 349 height 46
click at [1288, 511] on link "What app are you guys using for quick invoice s and payments requests that can …" at bounding box center [1278, 515] width 349 height 17
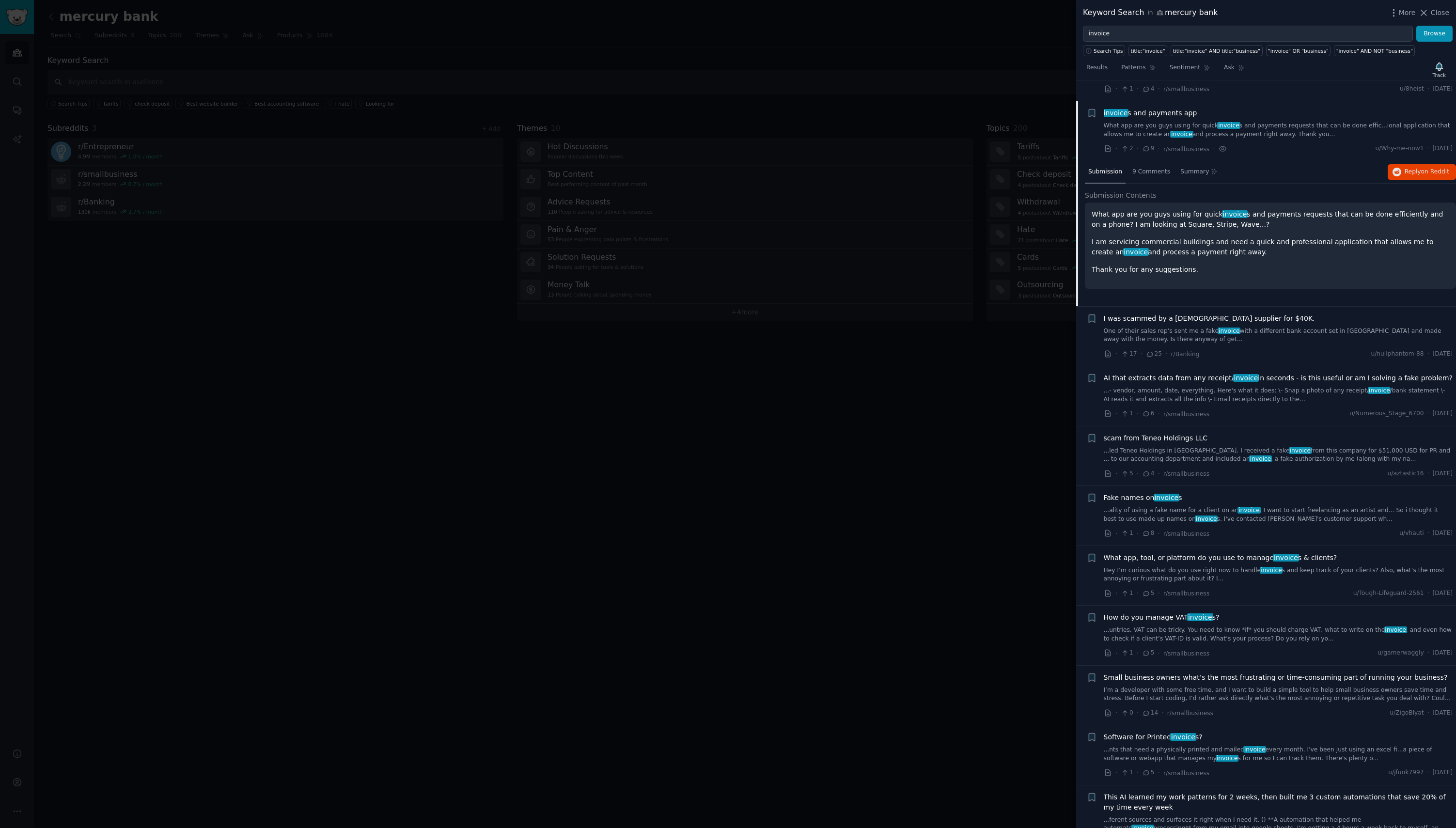
scroll to position [496, 0]
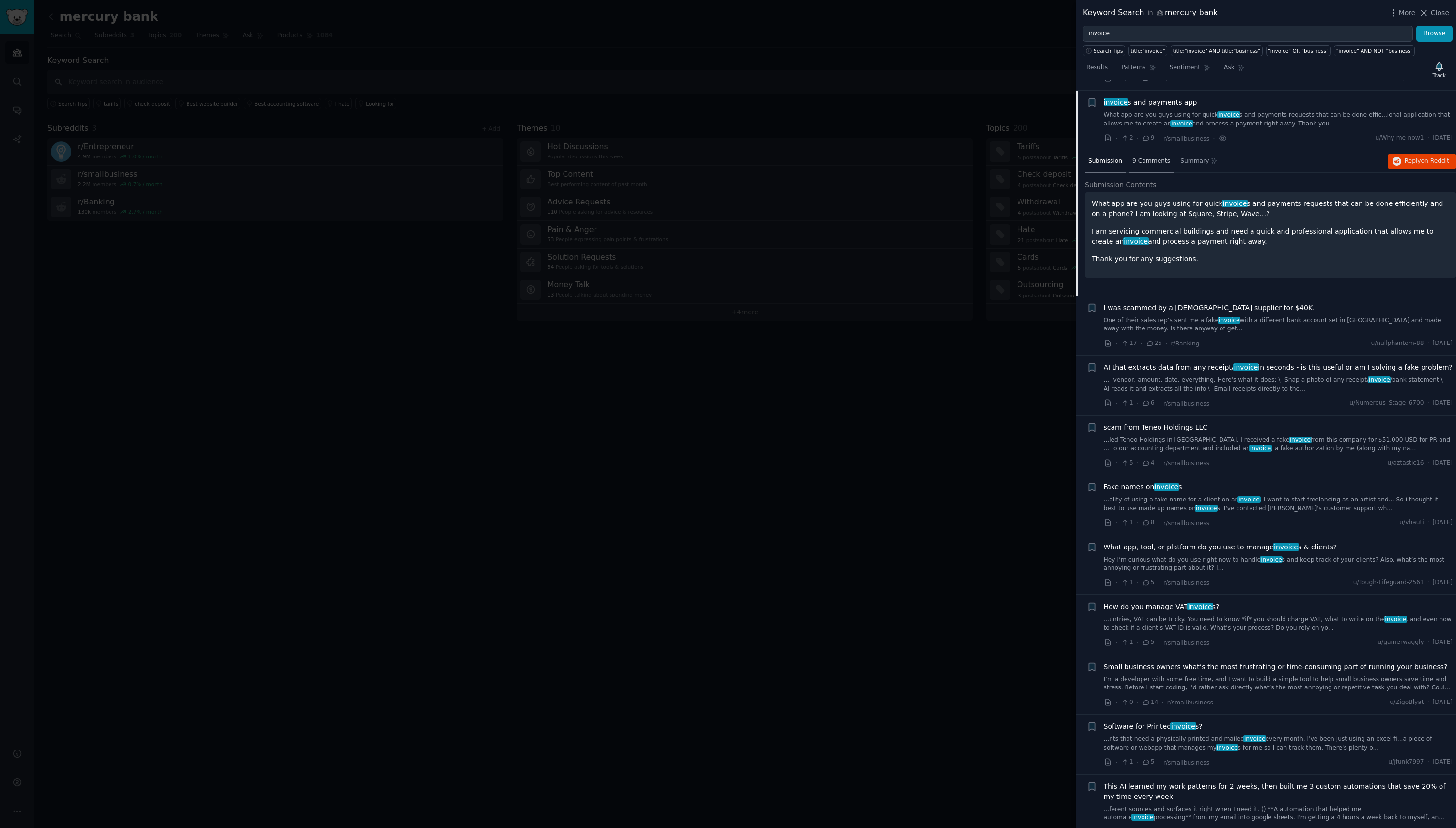
click at [1150, 156] on div "9 Comments" at bounding box center [1151, 161] width 45 height 23
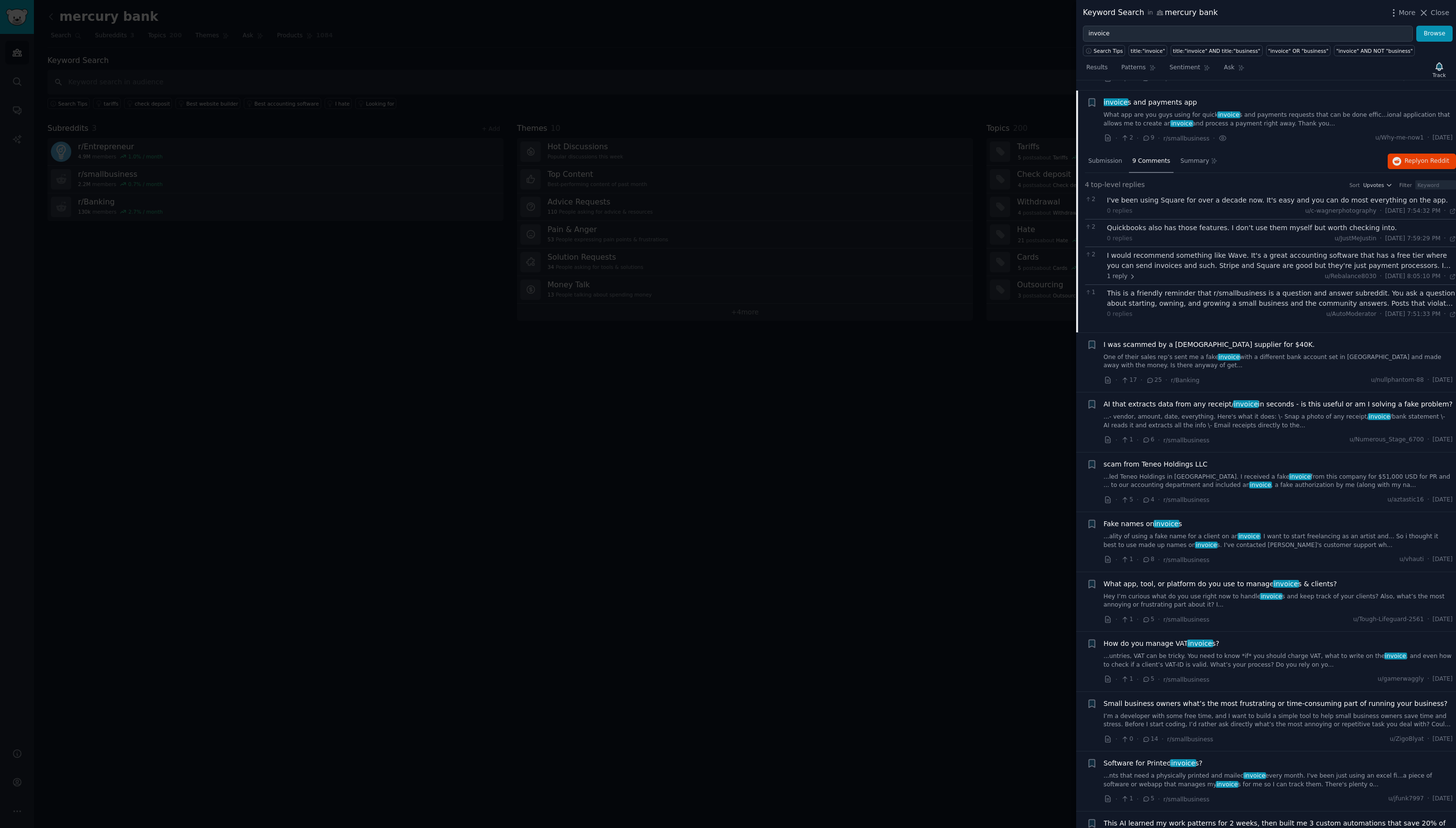
click at [1176, 592] on link "Hey I’m curious what do you use right now to handle invoice s and keep track of…" at bounding box center [1278, 601] width 349 height 17
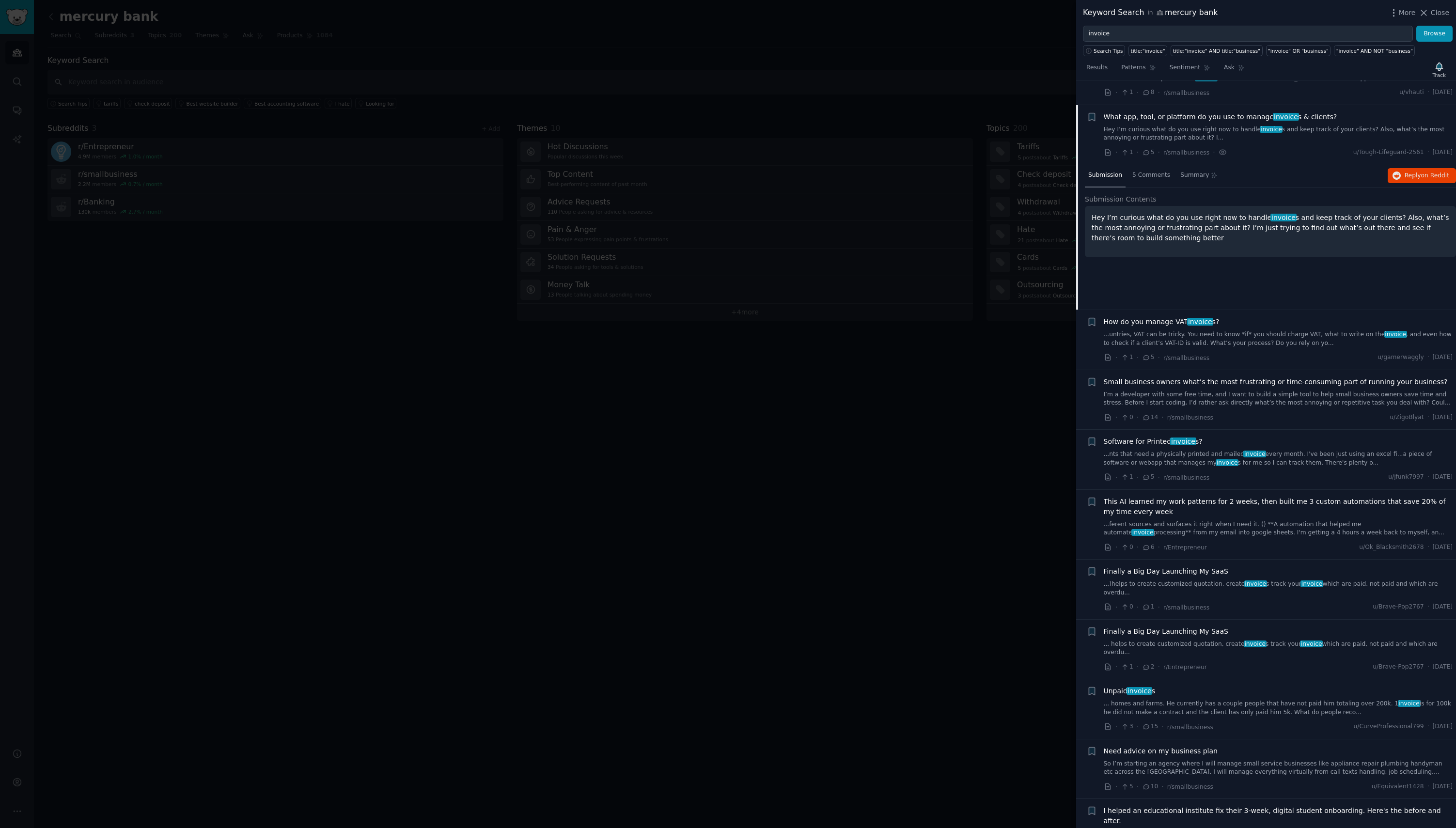
scroll to position [795, 0]
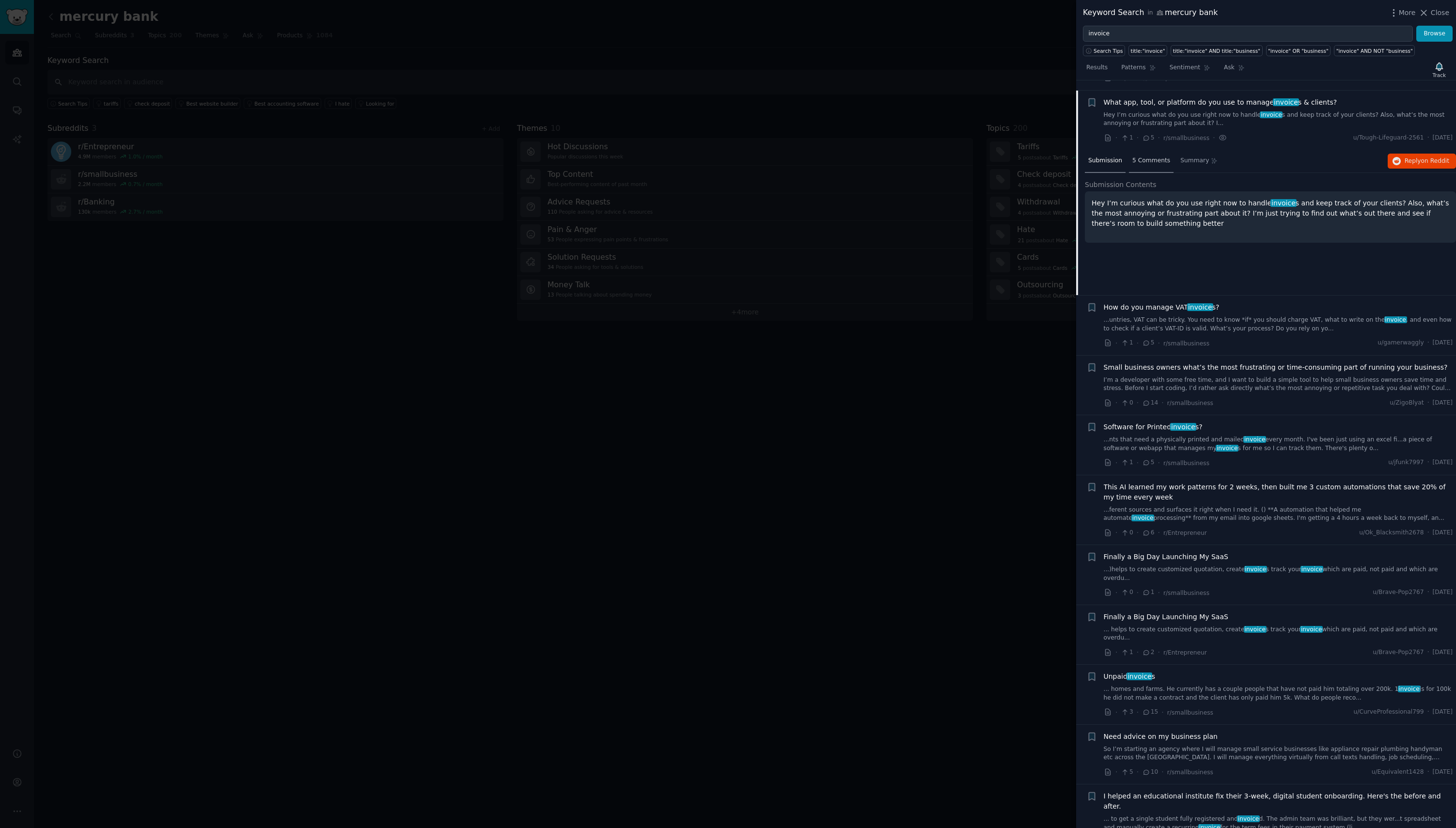
click at [1151, 156] on span "5 Comments" at bounding box center [1151, 160] width 38 height 9
click at [1144, 113] on link "Hey I’m curious what do you use right now to handle invoice s and keep track of…" at bounding box center [1278, 119] width 349 height 17
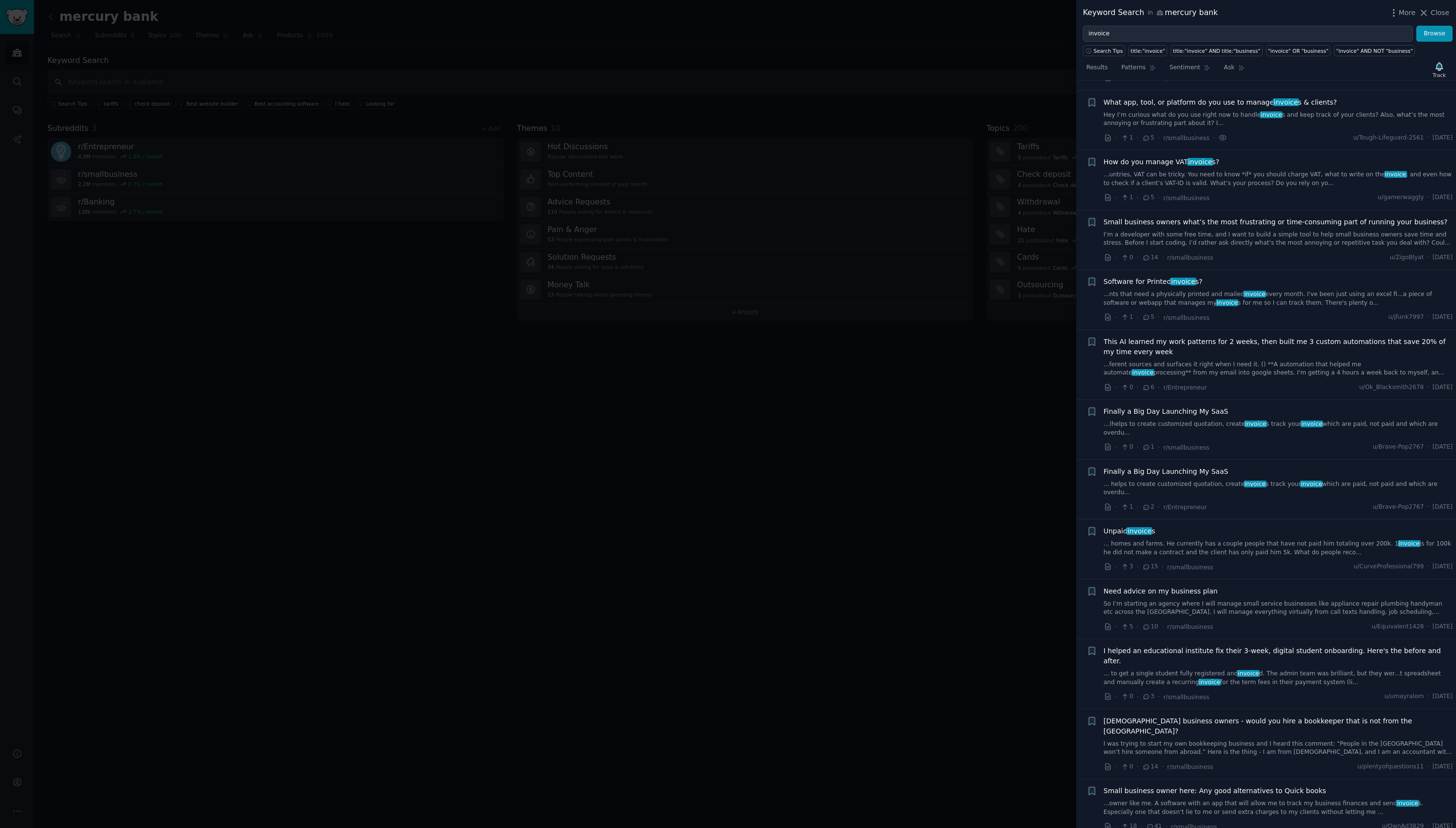
click at [1144, 113] on link "Hey I’m curious what do you use right now to handle invoice s and keep track of…" at bounding box center [1278, 119] width 349 height 17
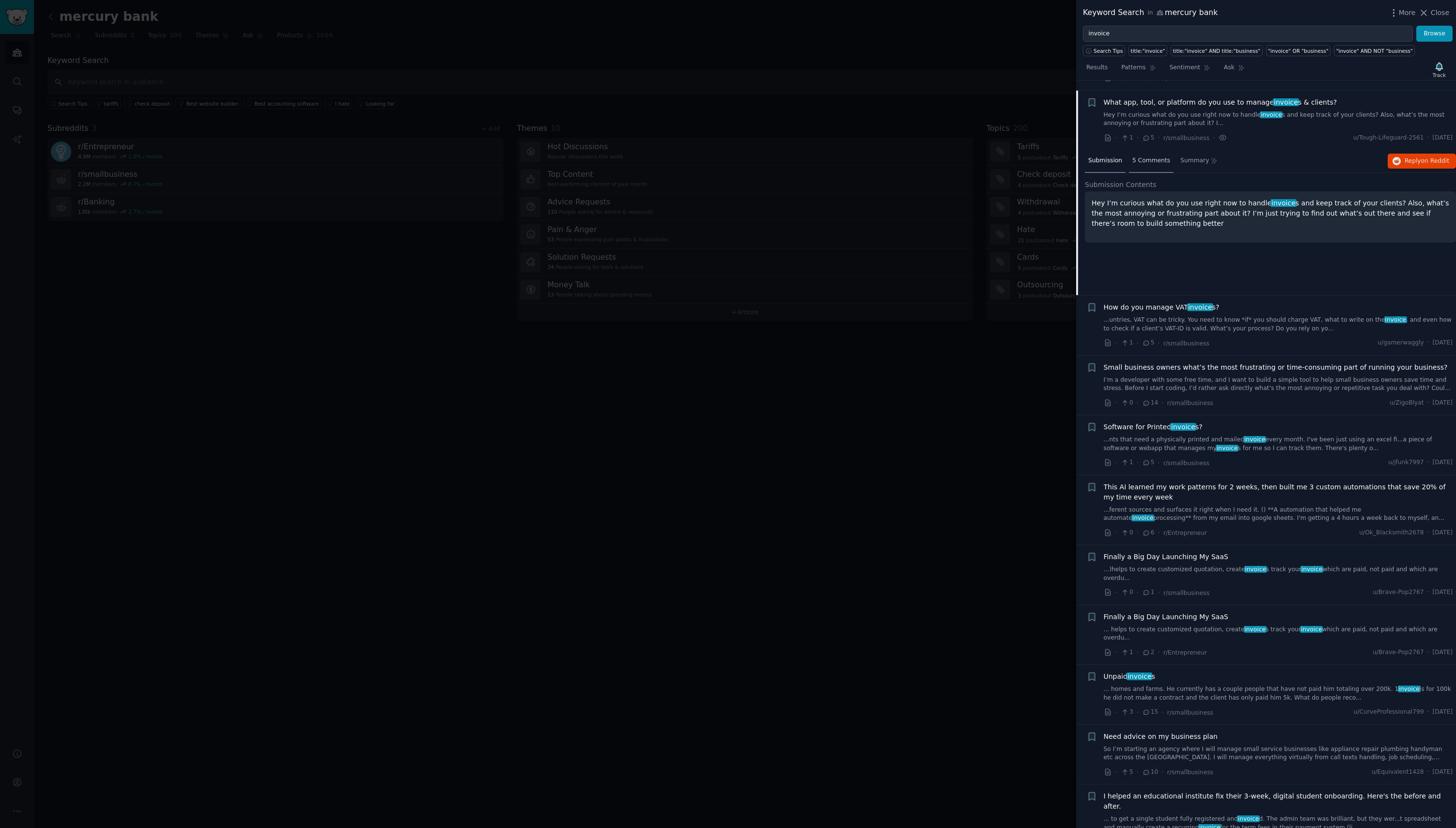
click at [1158, 156] on span "5 Comments" at bounding box center [1151, 160] width 38 height 9
click at [1157, 199] on div "Sounds rough, chasing invoices and messy client records eat time. A friend buil…" at bounding box center [1281, 205] width 349 height 21
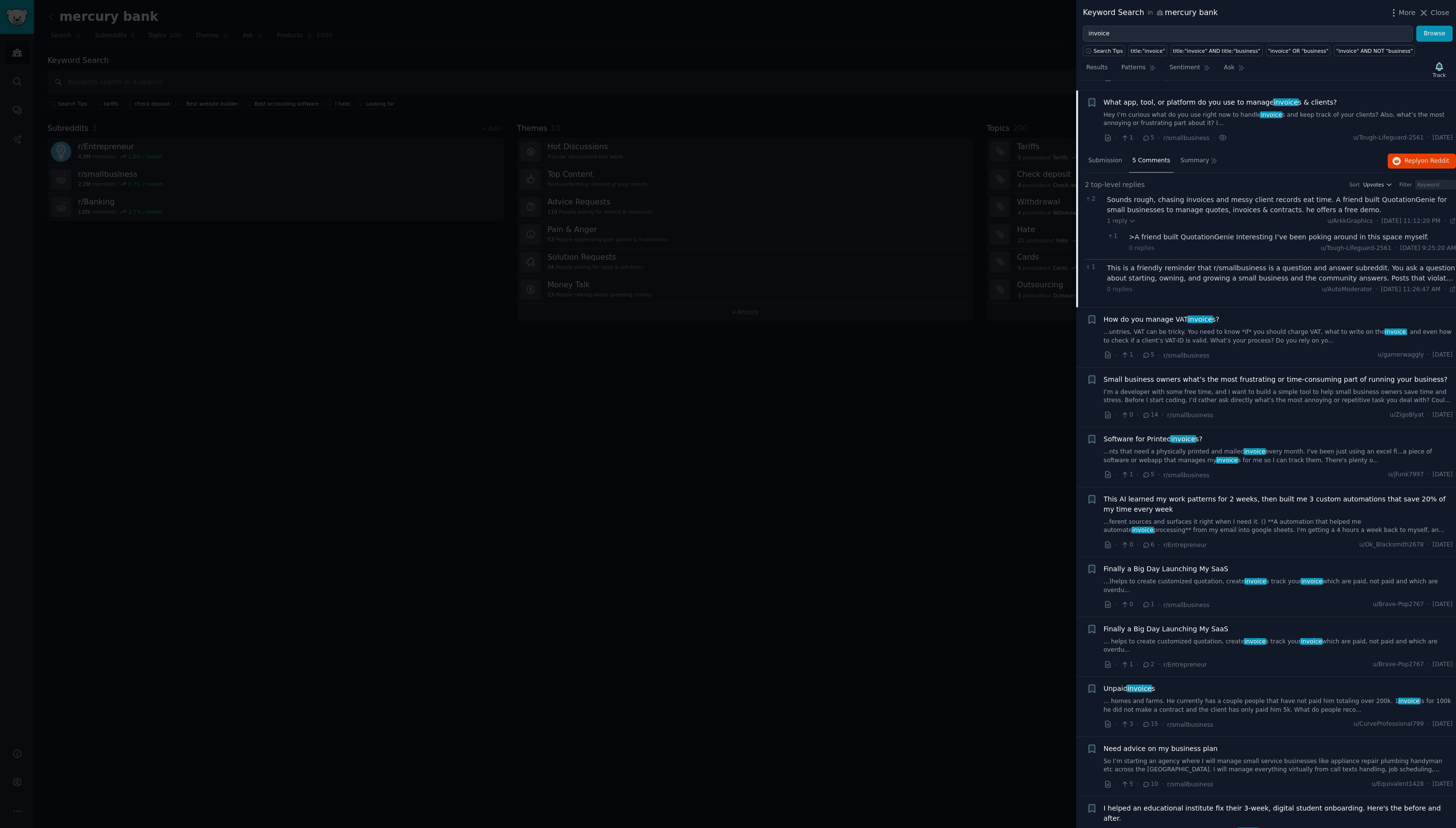
click at [1199, 391] on link "I’m a developer with some free time, and I want to build a simple tool to help …" at bounding box center [1278, 397] width 349 height 17
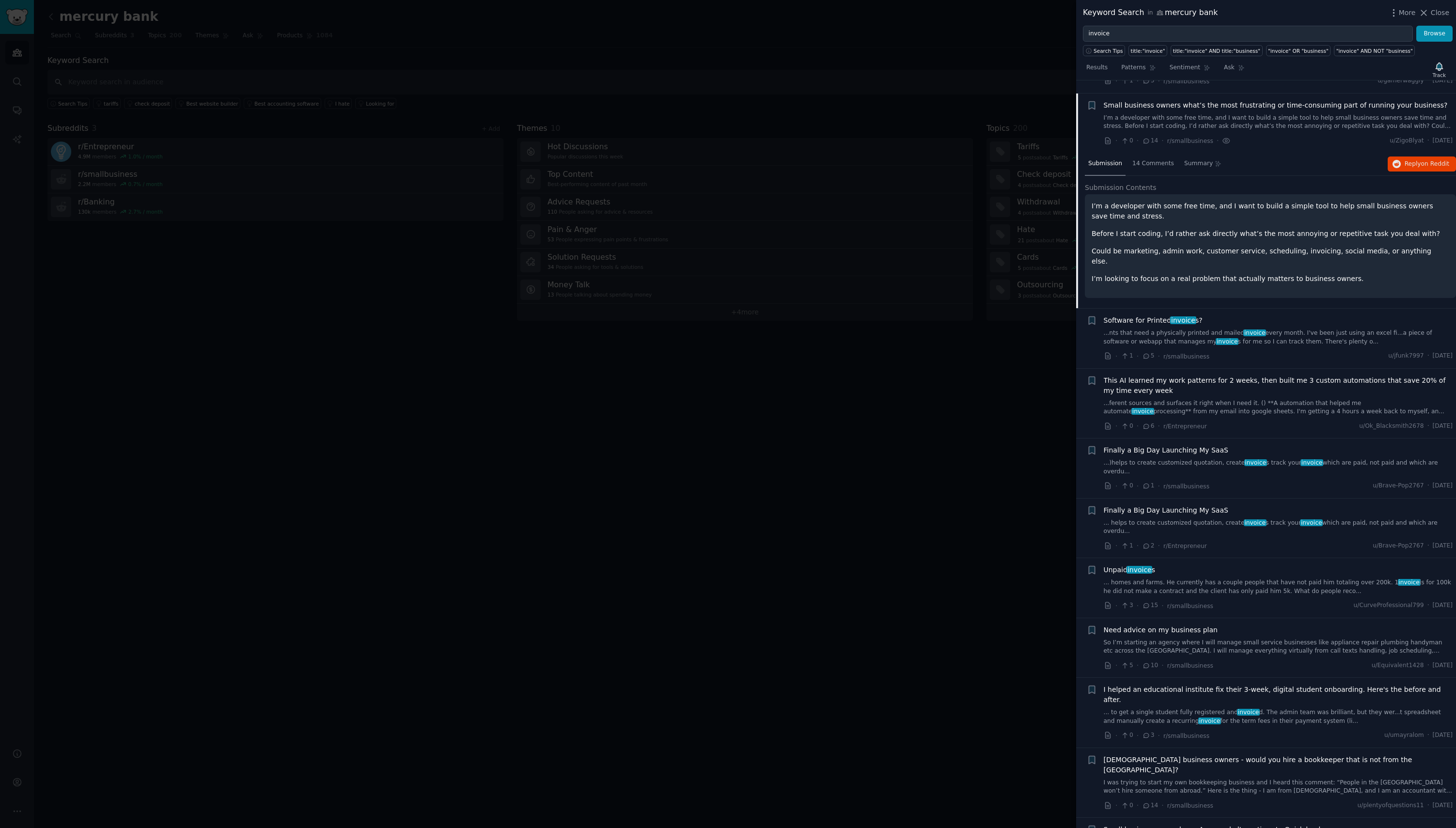
scroll to position [915, 0]
click at [1163, 155] on div "14 Comments" at bounding box center [1152, 161] width 48 height 23
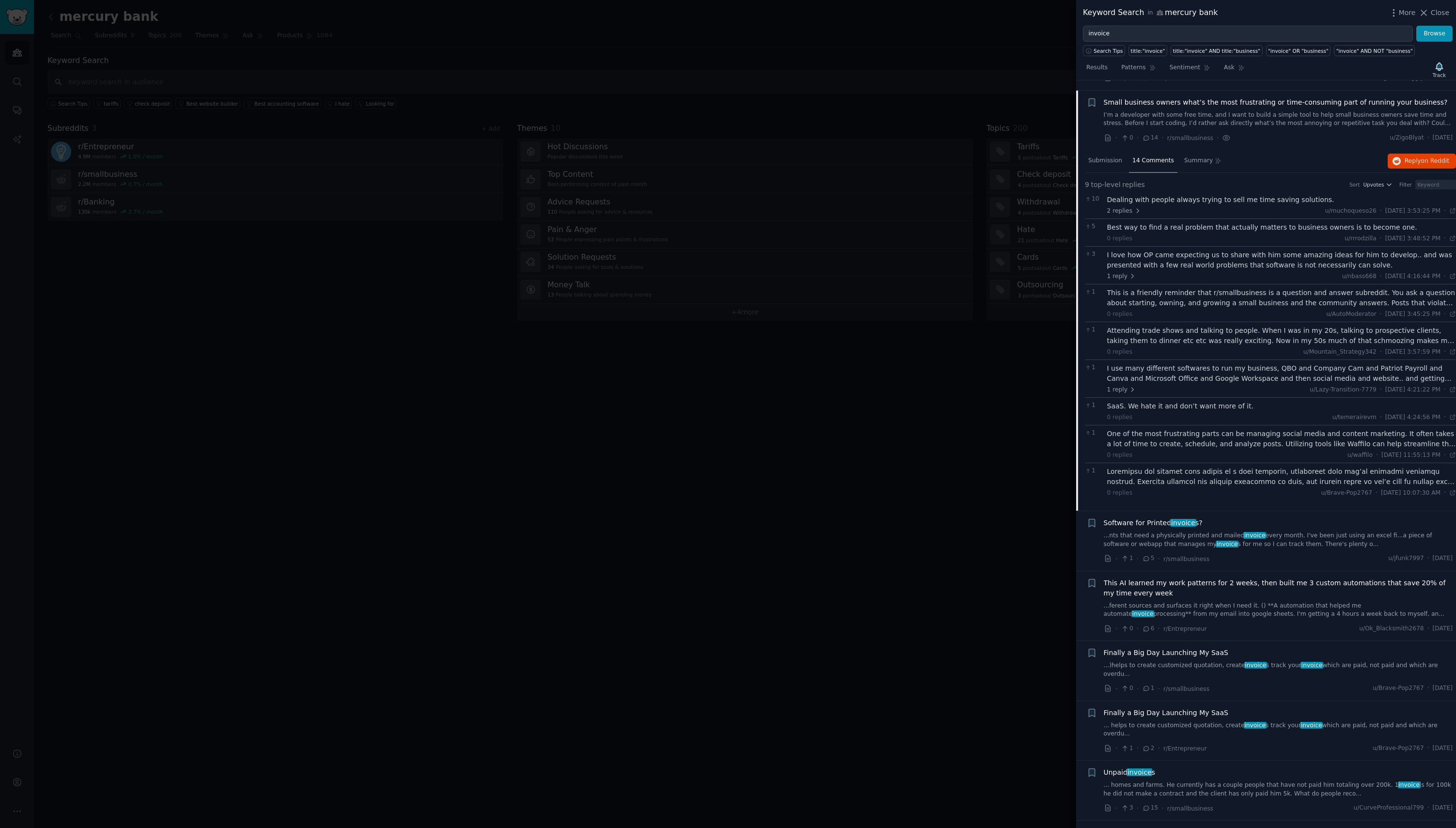
click at [1154, 255] on div "I love how OP came expecting us to share with him some amazing ideas for him to…" at bounding box center [1281, 260] width 349 height 21
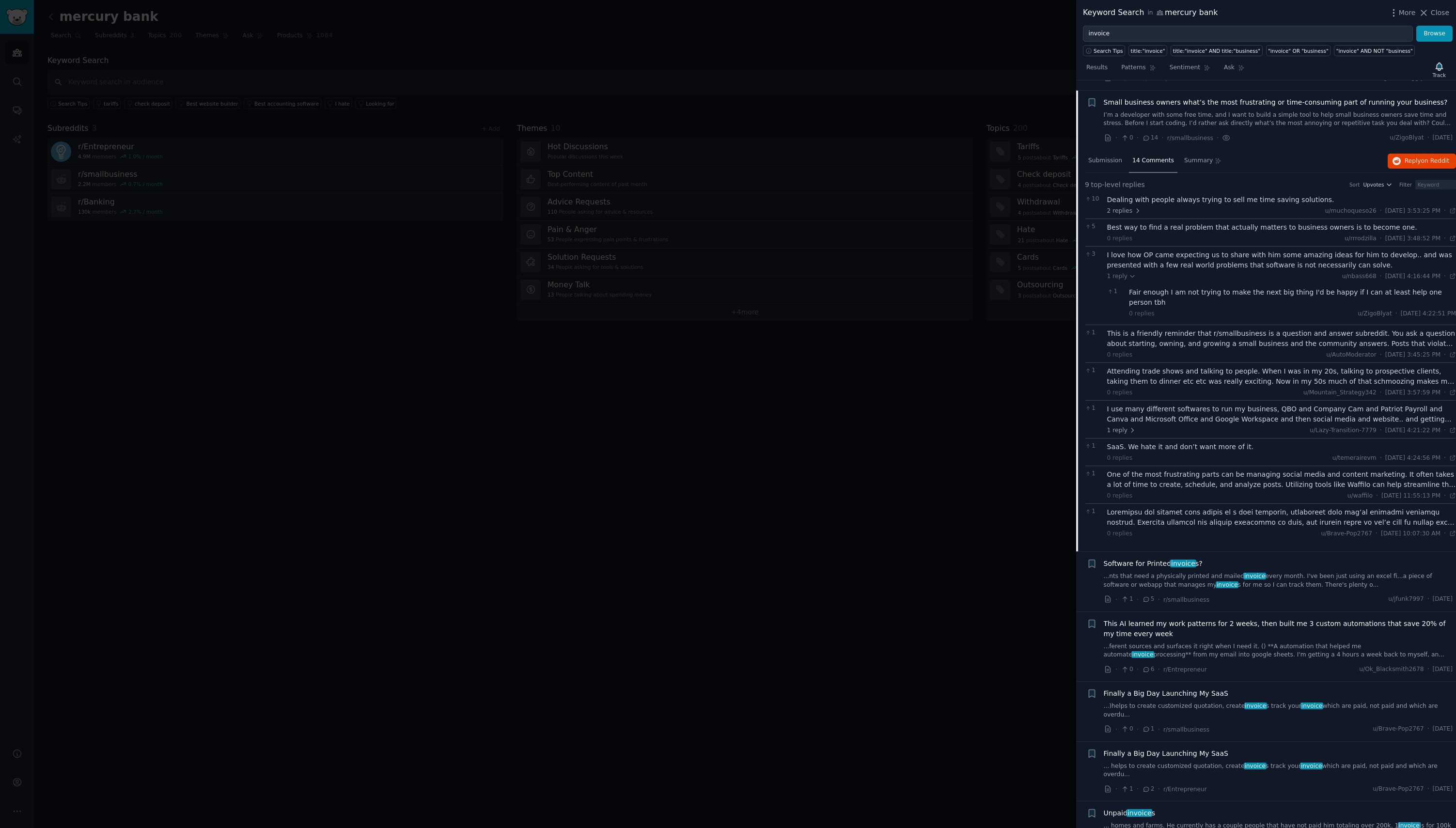
click at [1171, 507] on div at bounding box center [1281, 518] width 349 height 21
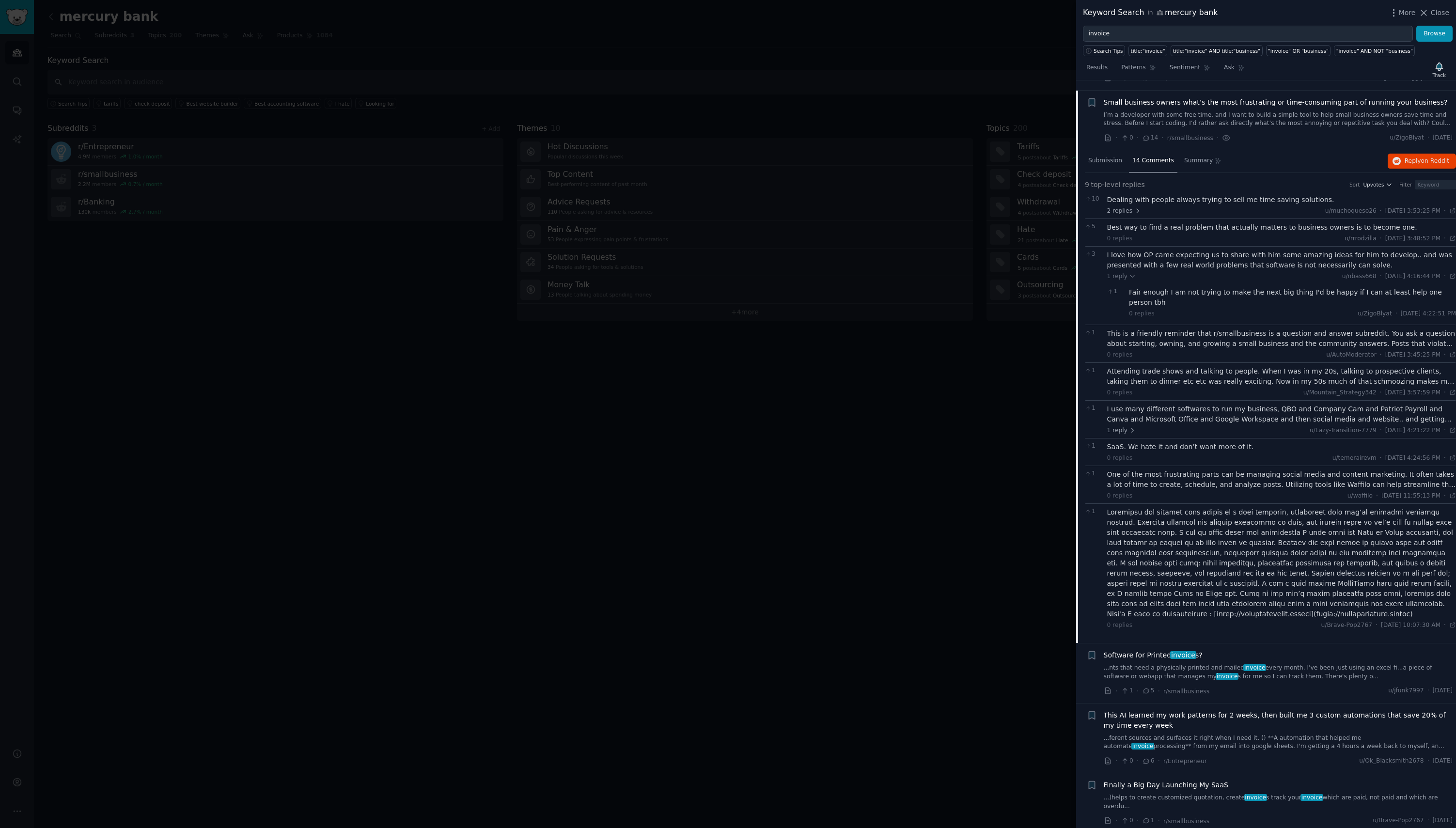
click at [1271, 664] on link "...nts that need a physically printed and mailed invoice every month. I've been…" at bounding box center [1278, 672] width 349 height 17
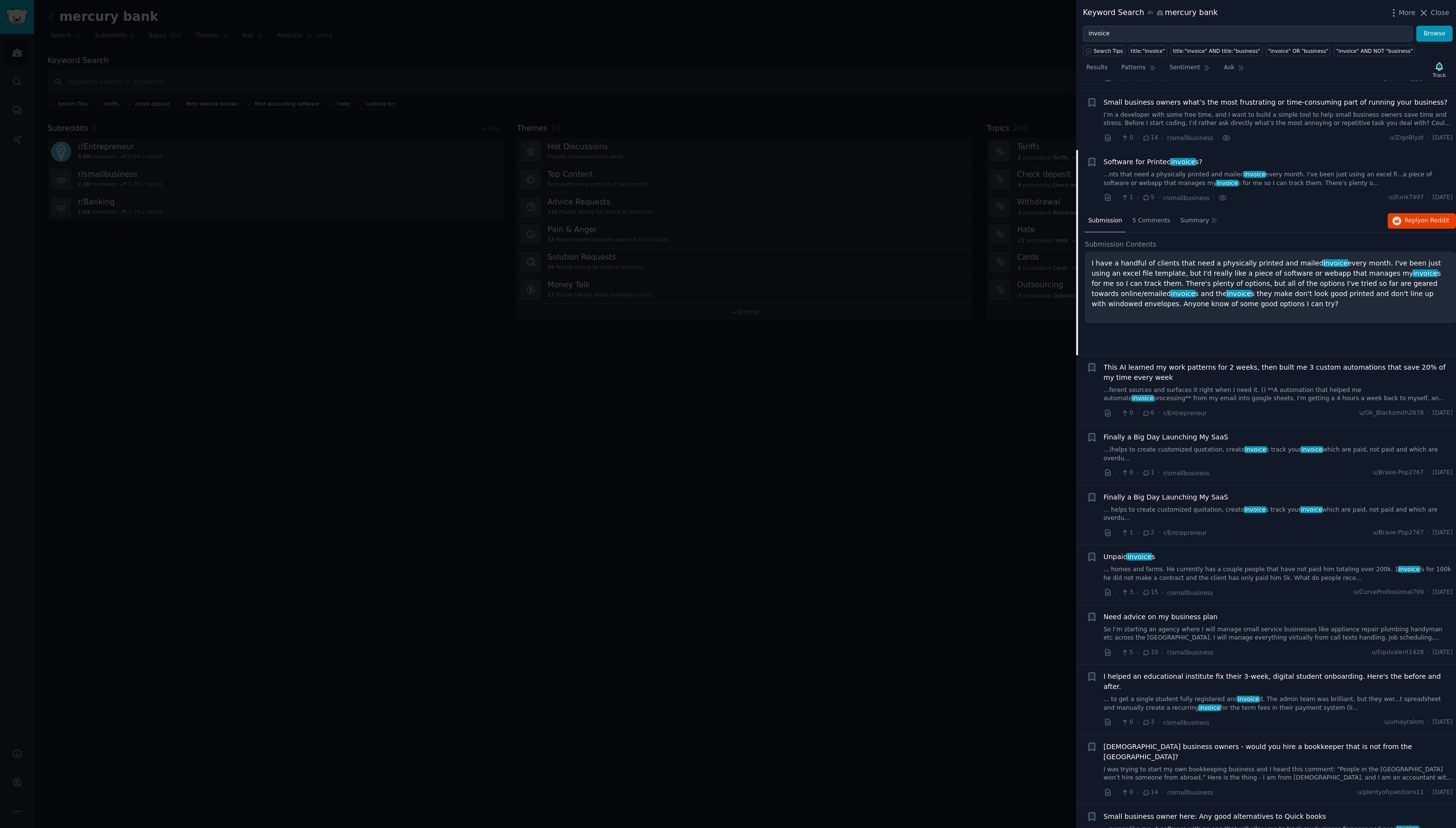
scroll to position [975, 0]
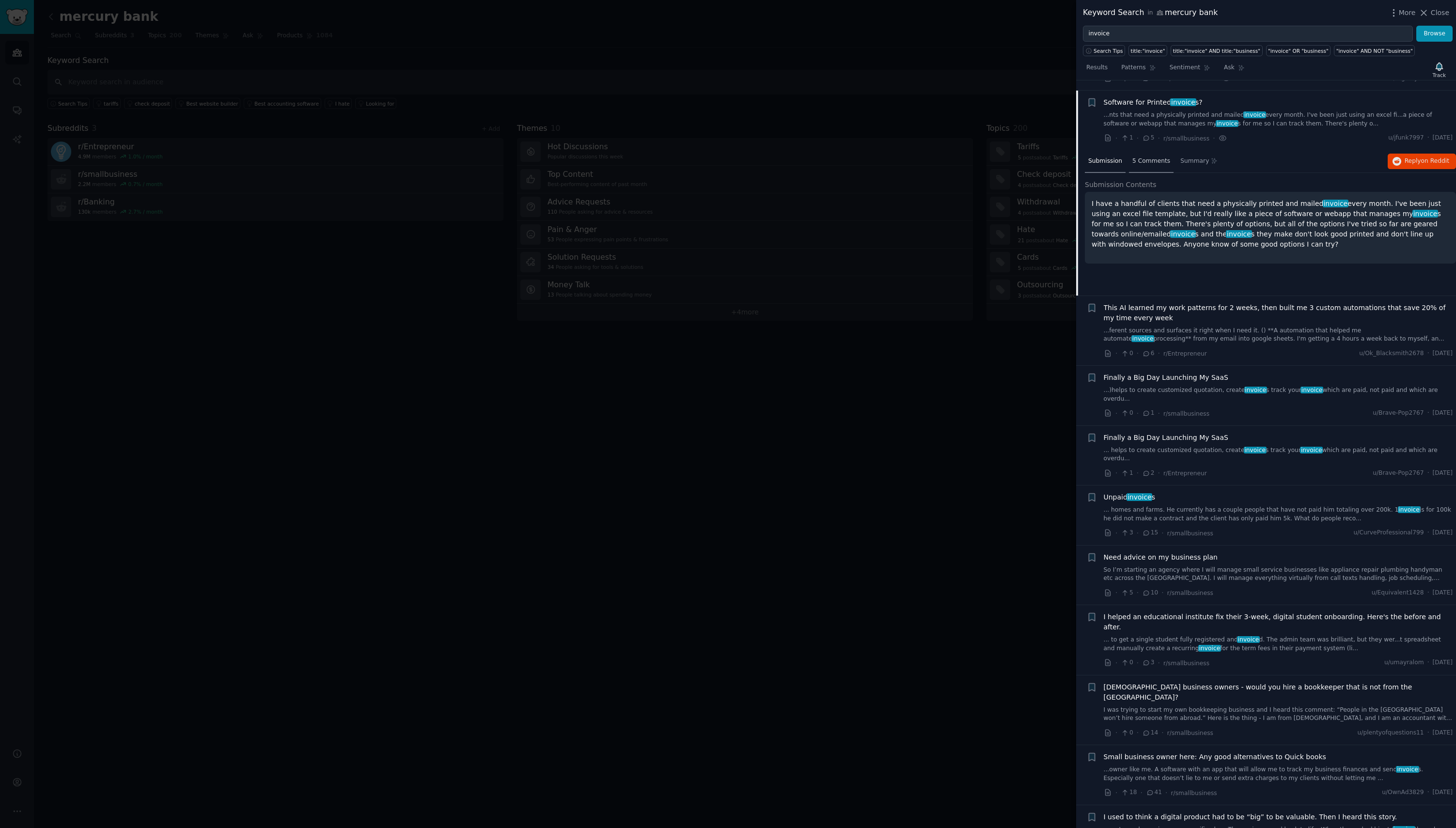
click at [1146, 150] on div "5 Comments" at bounding box center [1151, 161] width 45 height 23
